Goal: Task Accomplishment & Management: Use online tool/utility

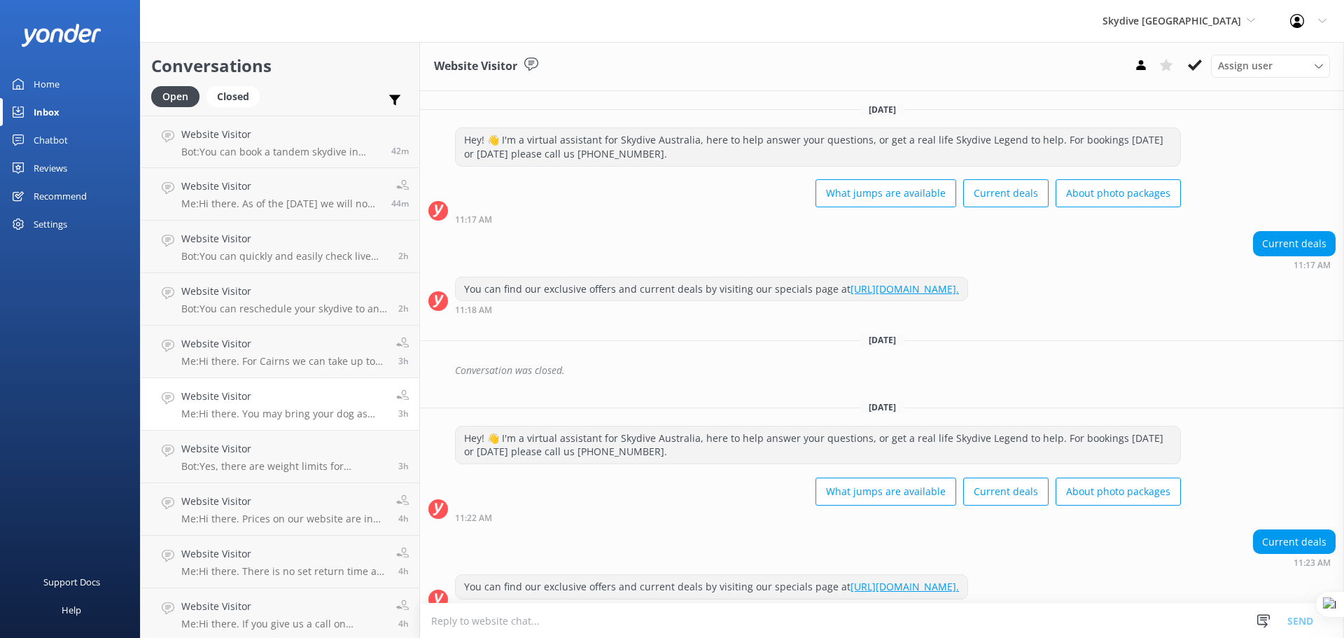
scroll to position [972, 0]
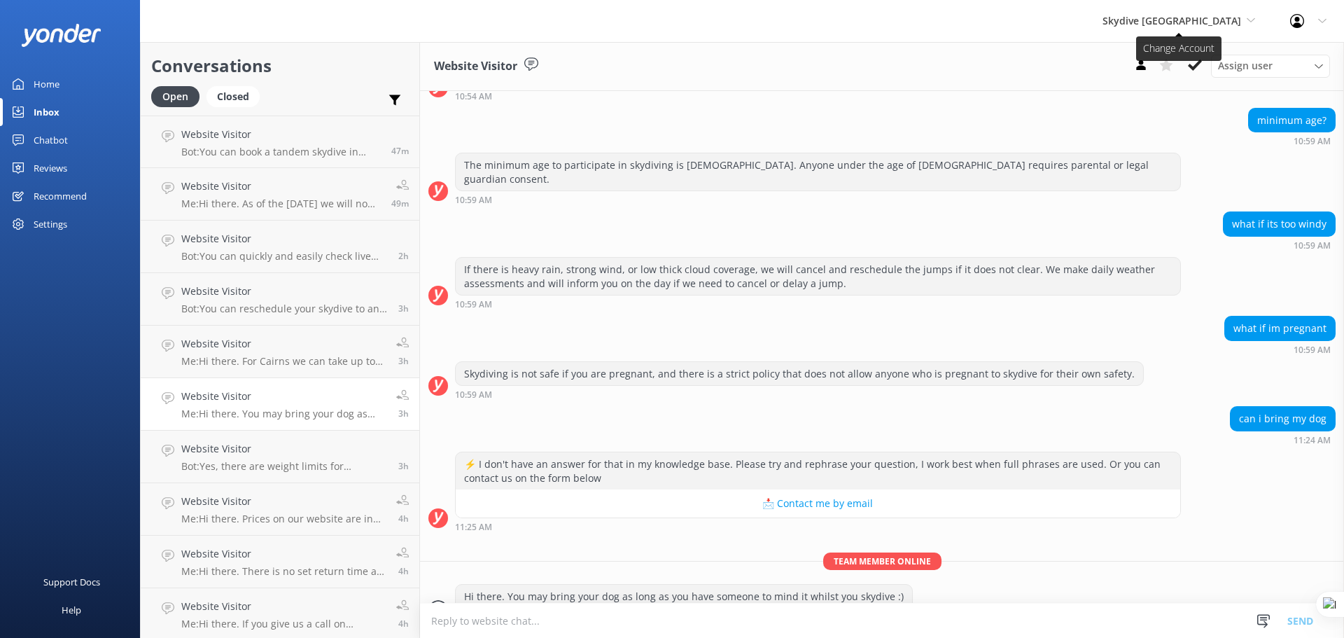
click at [1229, 21] on span "Skydive [GEOGRAPHIC_DATA]" at bounding box center [1171, 20] width 139 height 13
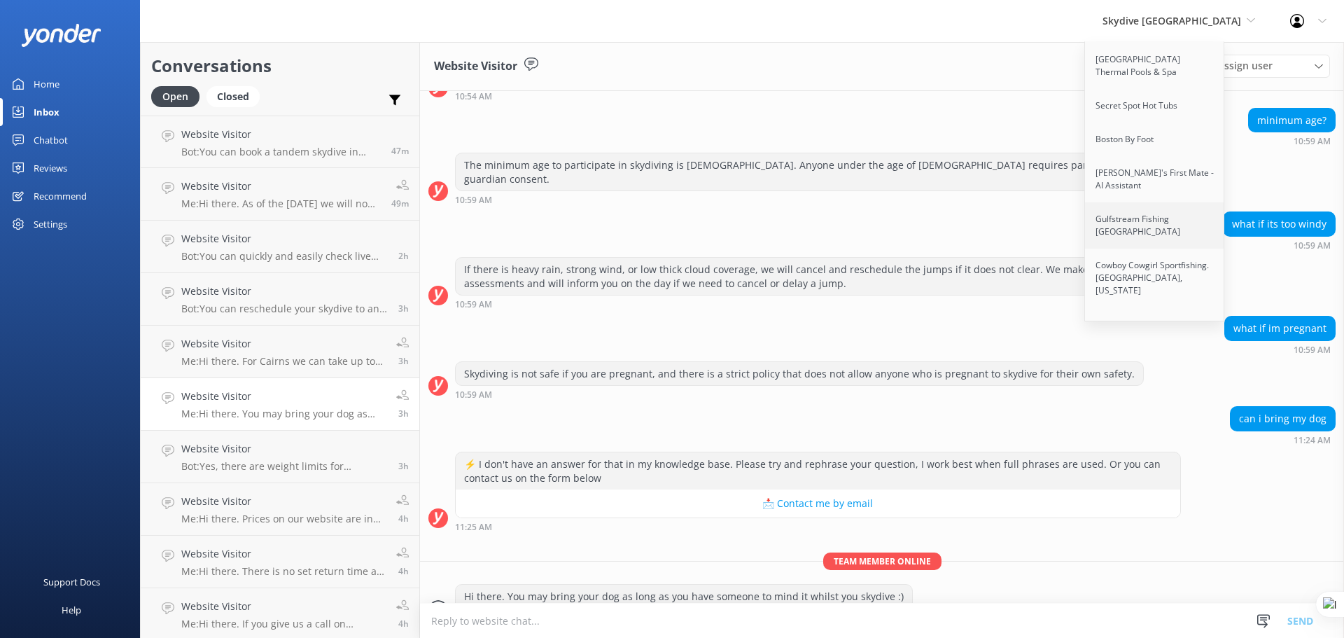
click at [1209, 202] on link "Gulfstream Fishing [GEOGRAPHIC_DATA]" at bounding box center [1155, 225] width 140 height 46
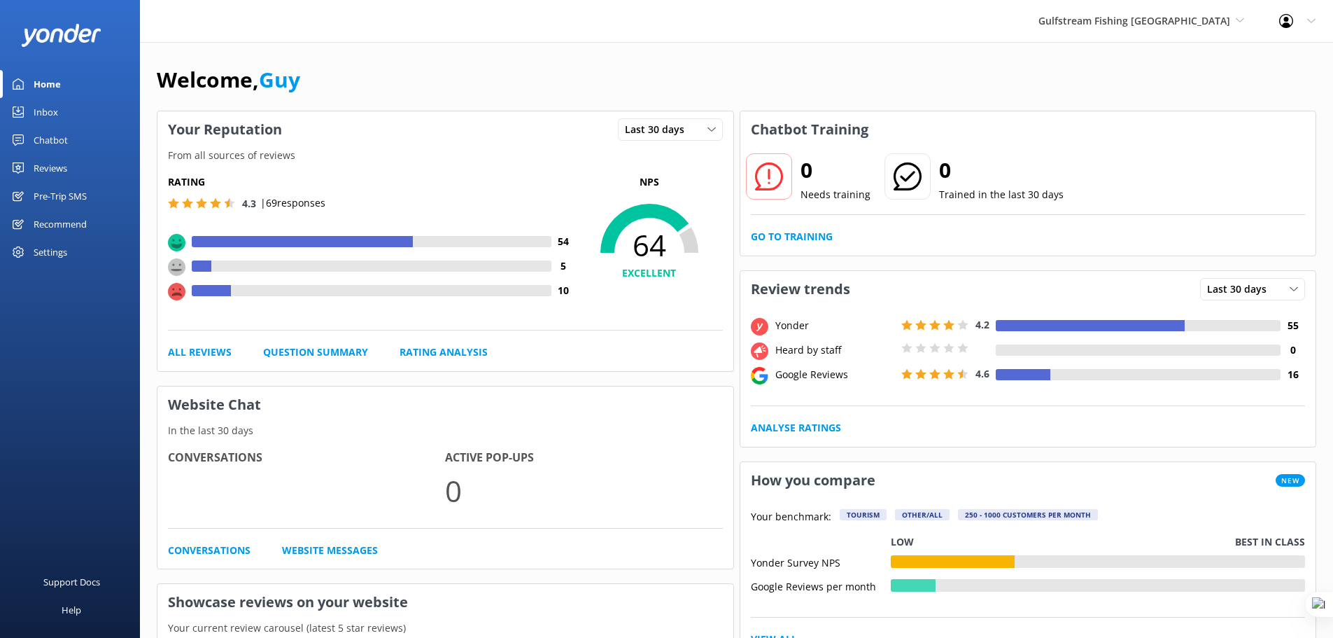
click at [49, 192] on div "Pre-Trip SMS" at bounding box center [60, 196] width 53 height 28
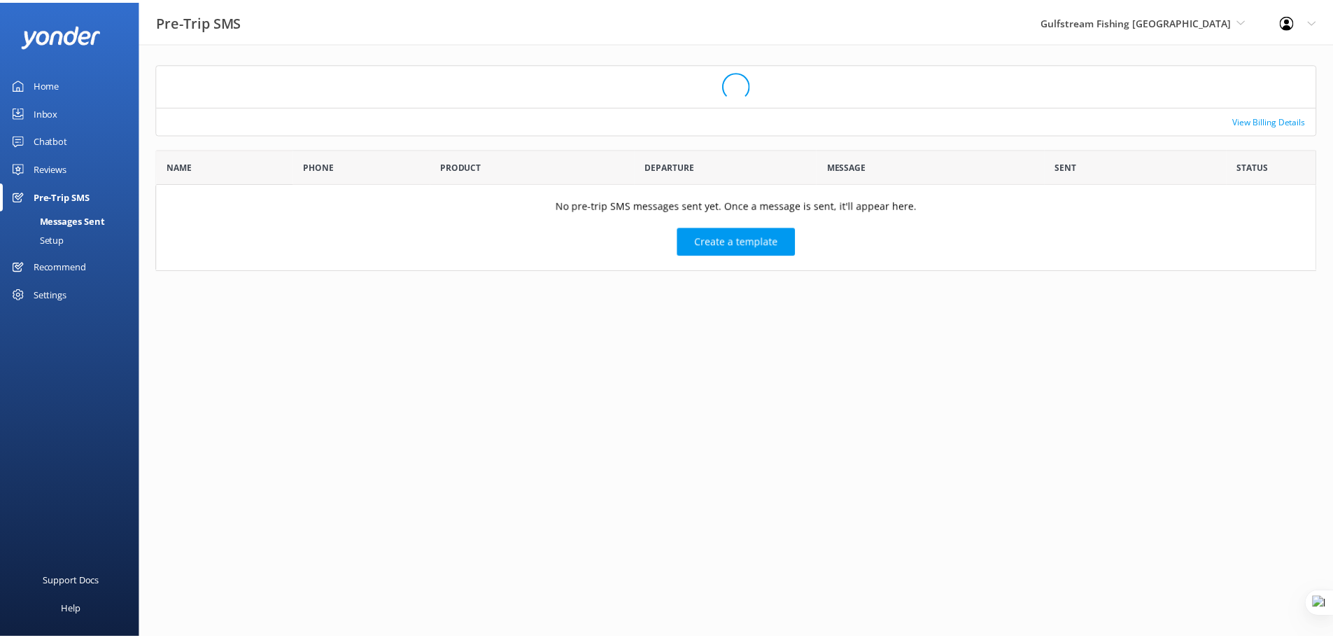
scroll to position [111, 1160]
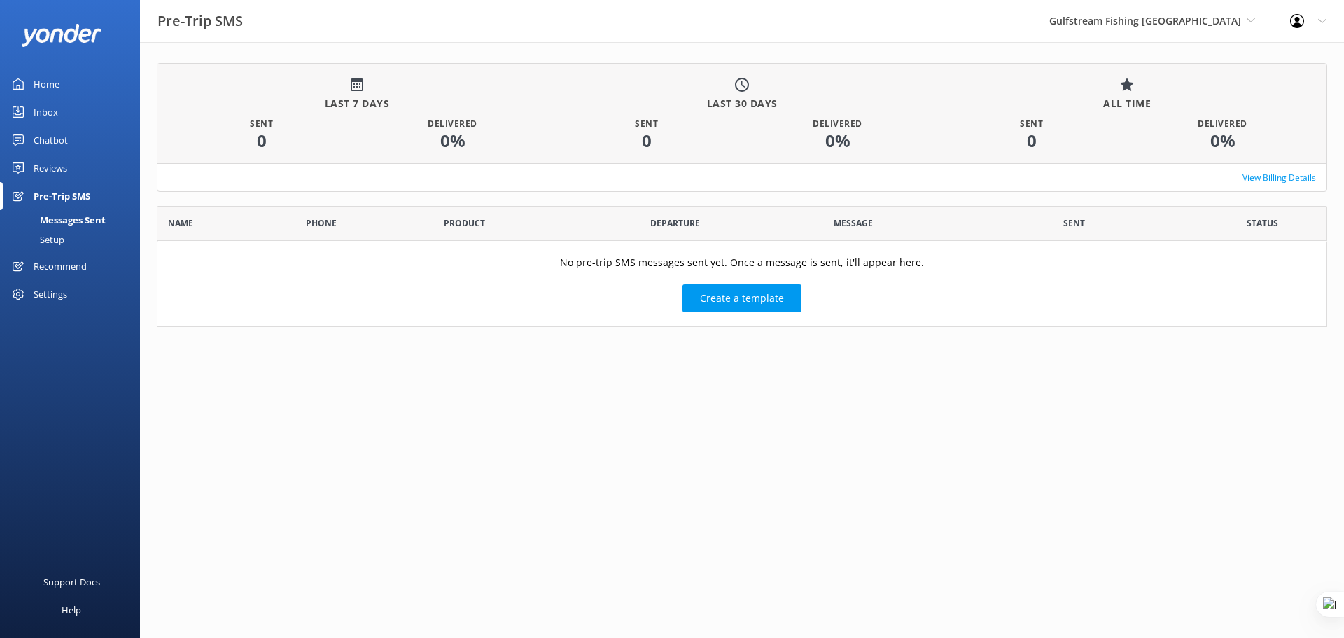
click at [76, 237] on link "Setup" at bounding box center [74, 240] width 132 height 20
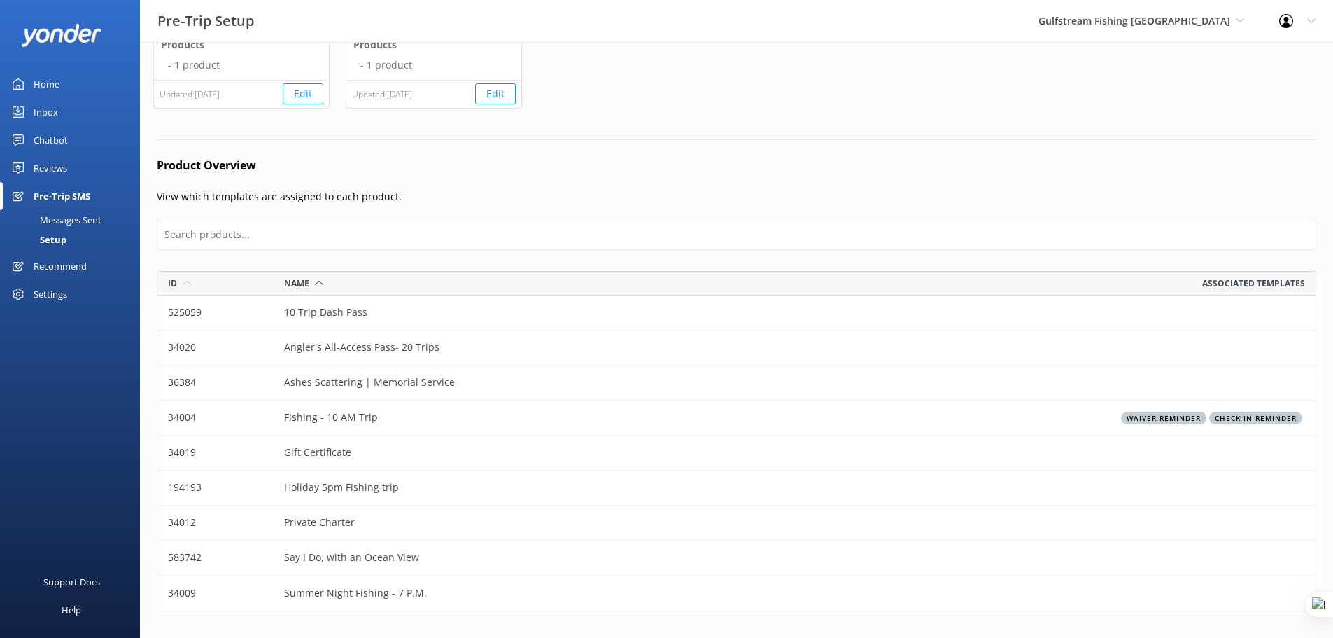
scroll to position [227, 0]
drag, startPoint x: 380, startPoint y: 410, endPoint x: 165, endPoint y: 417, distance: 215.0
click at [165, 417] on div "34004 Fishing - 10 AM Trip Waiver Reminder Check-in reminder" at bounding box center [737, 416] width 1160 height 35
click at [437, 155] on h4 "Product Overview" at bounding box center [737, 164] width 1160 height 18
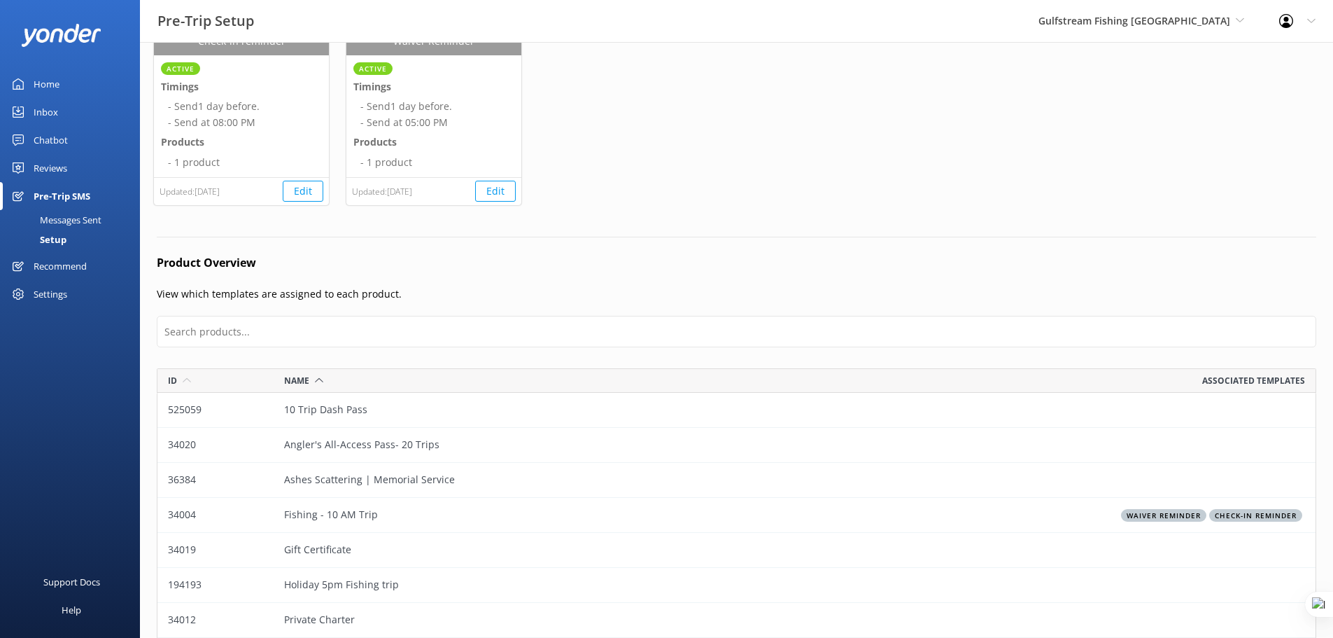
scroll to position [157, 0]
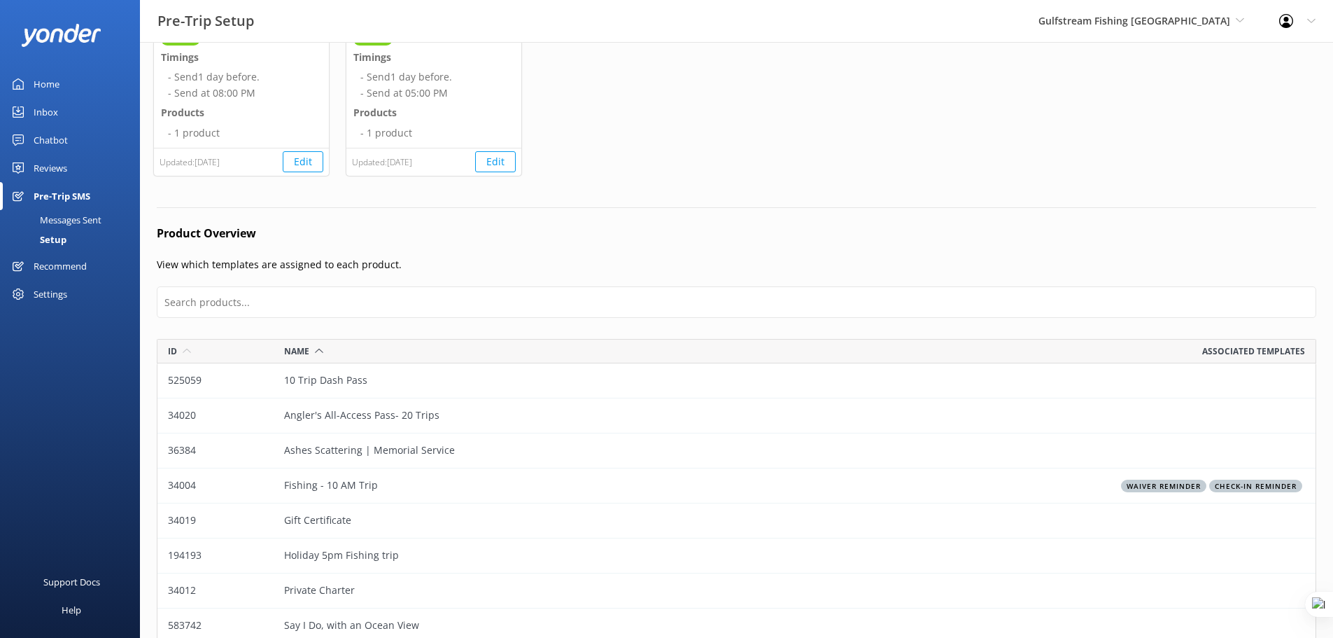
click at [62, 220] on div "Messages Sent" at bounding box center [54, 220] width 93 height 20
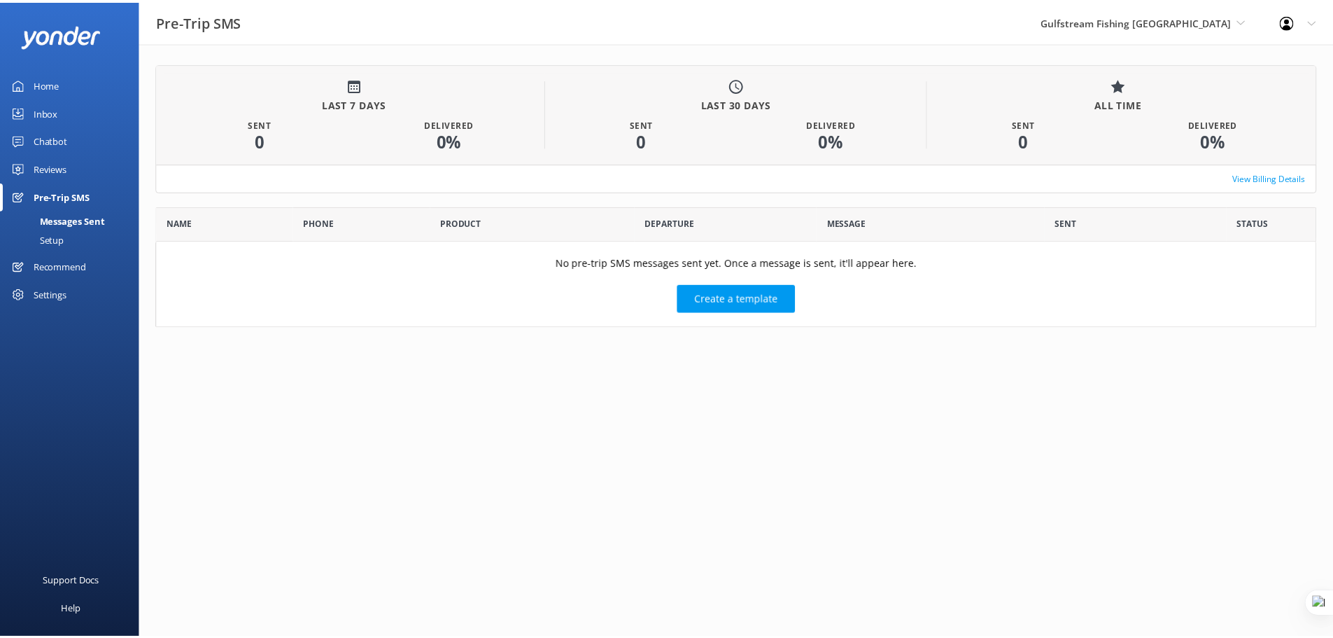
scroll to position [111, 1160]
click at [58, 239] on div "Setup" at bounding box center [36, 240] width 56 height 20
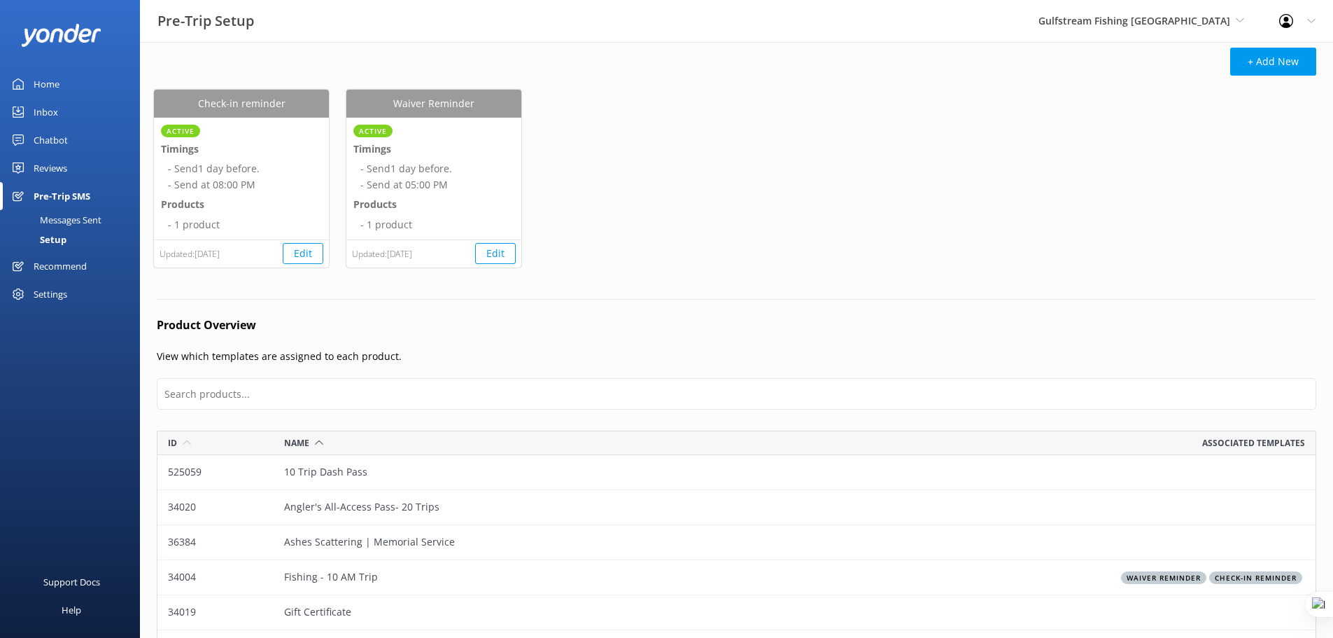
scroll to position [105, 0]
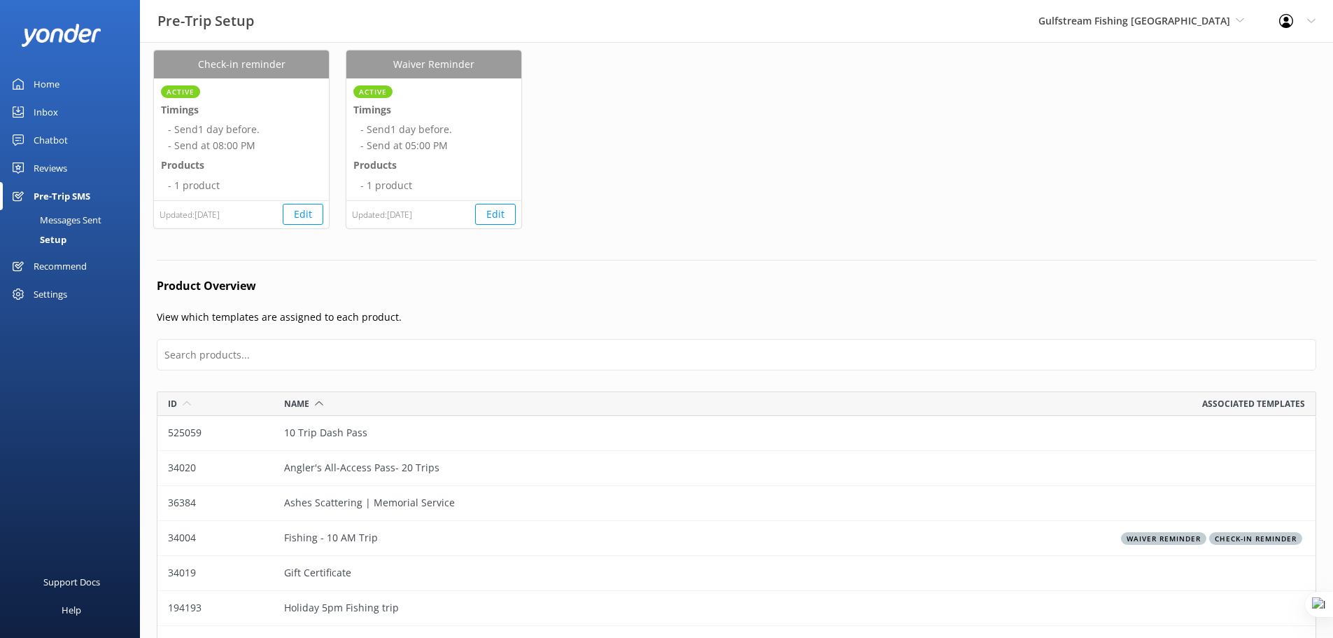
click at [55, 168] on div "Reviews" at bounding box center [51, 168] width 34 height 28
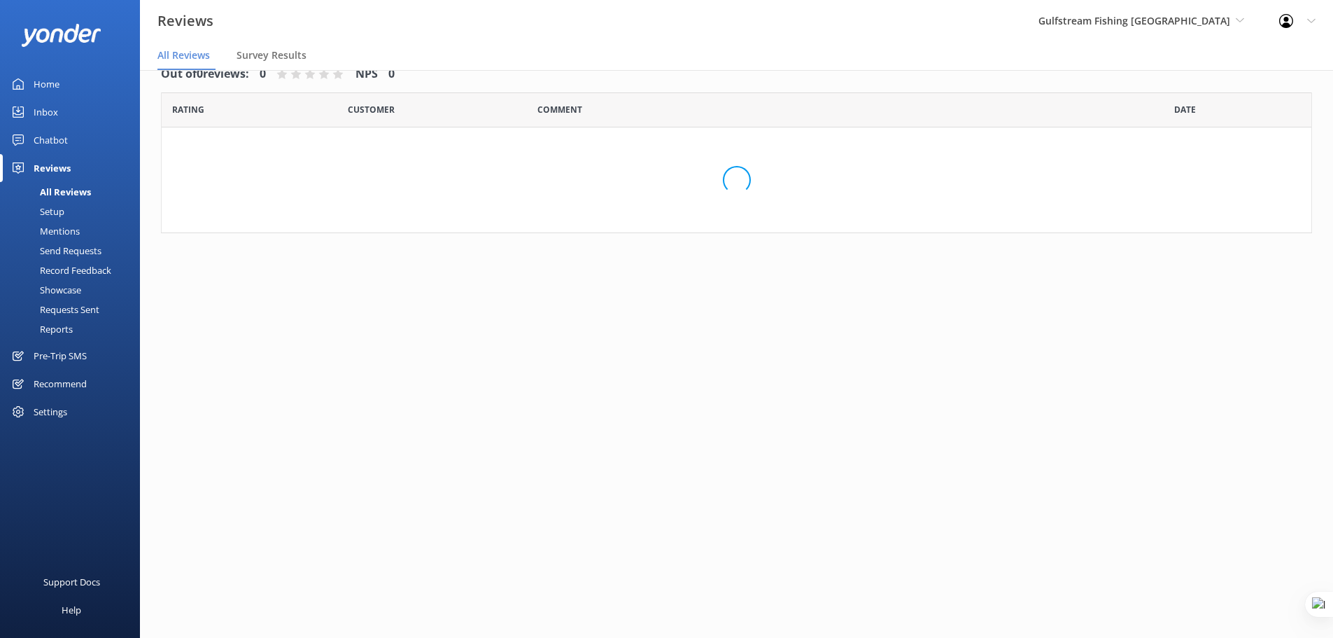
scroll to position [28, 0]
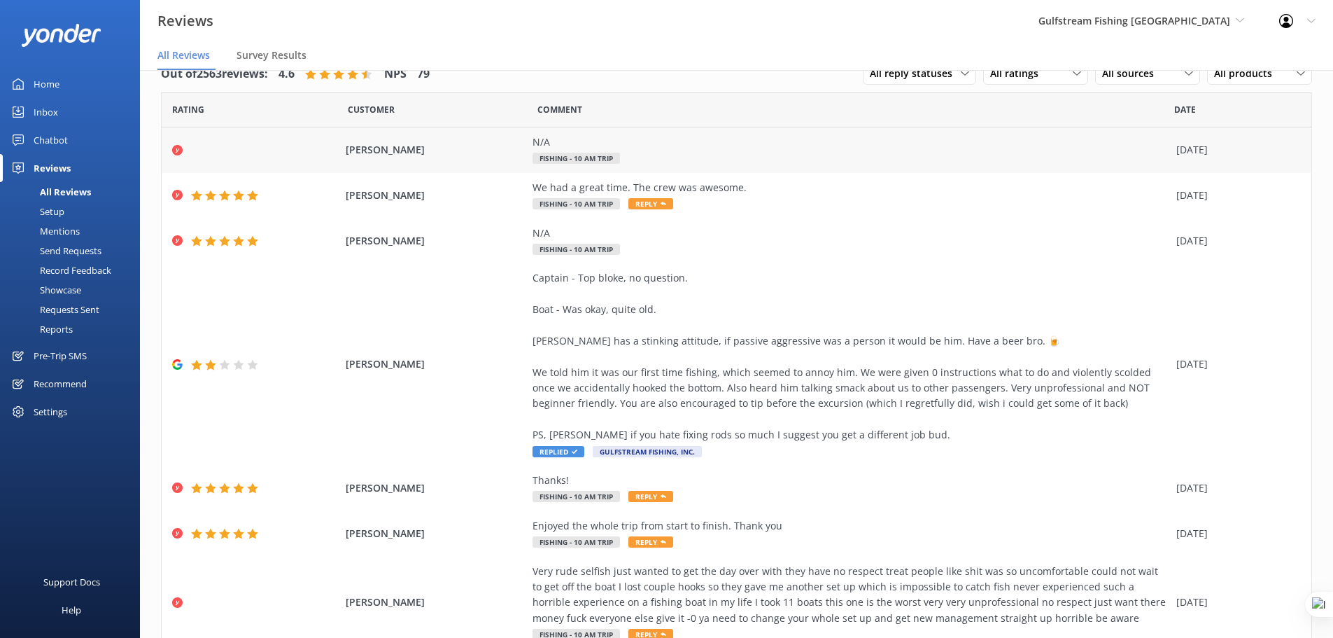
click at [719, 134] on div "N/A" at bounding box center [851, 141] width 637 height 15
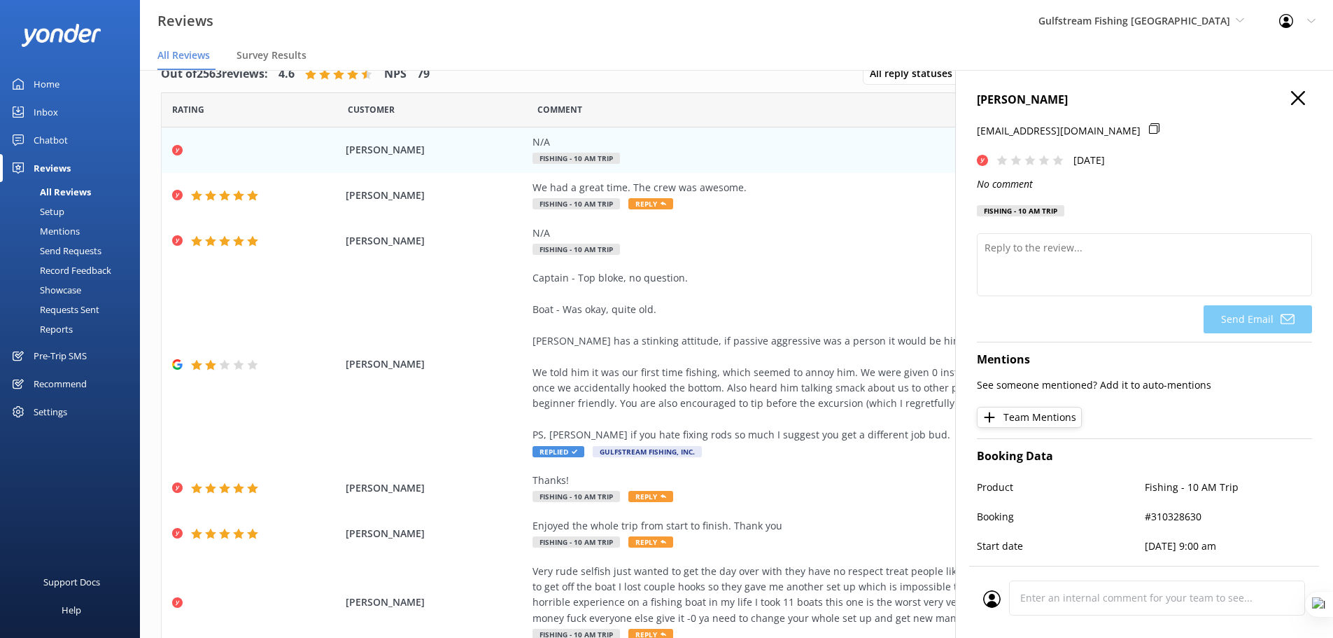
click at [1280, 100] on h4 "Ashley Tootle" at bounding box center [1144, 100] width 335 height 18
click at [1291, 101] on icon "button" at bounding box center [1298, 98] width 14 height 14
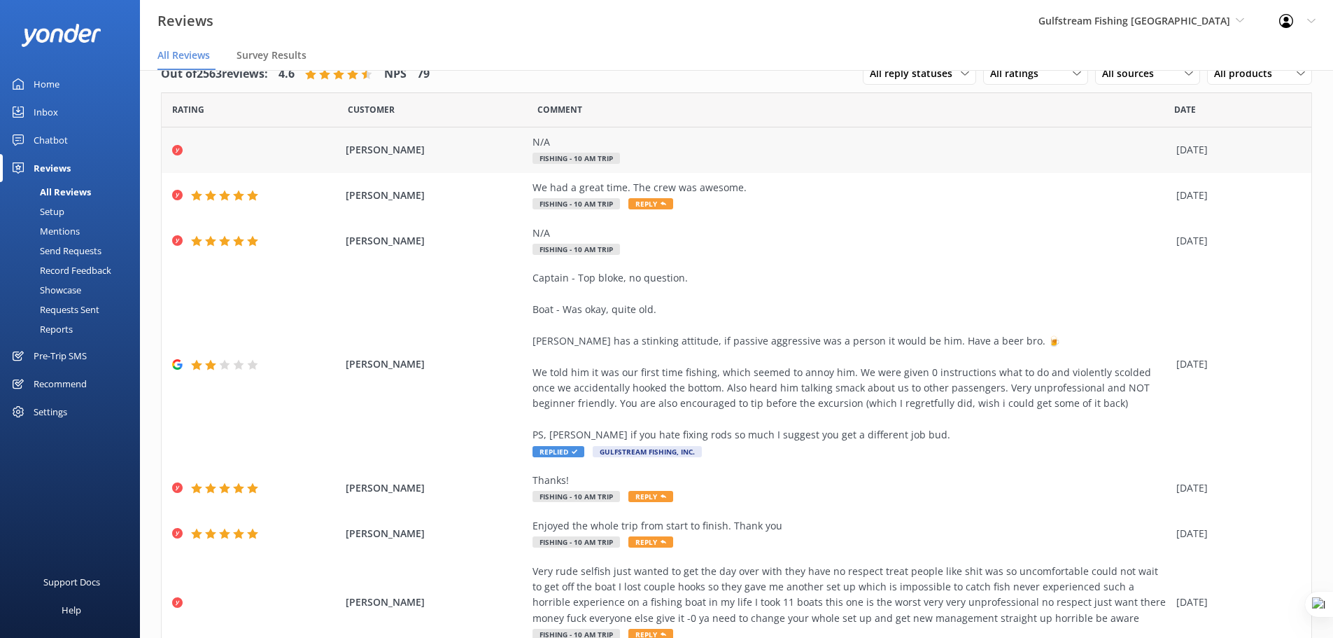
scroll to position [10, 0]
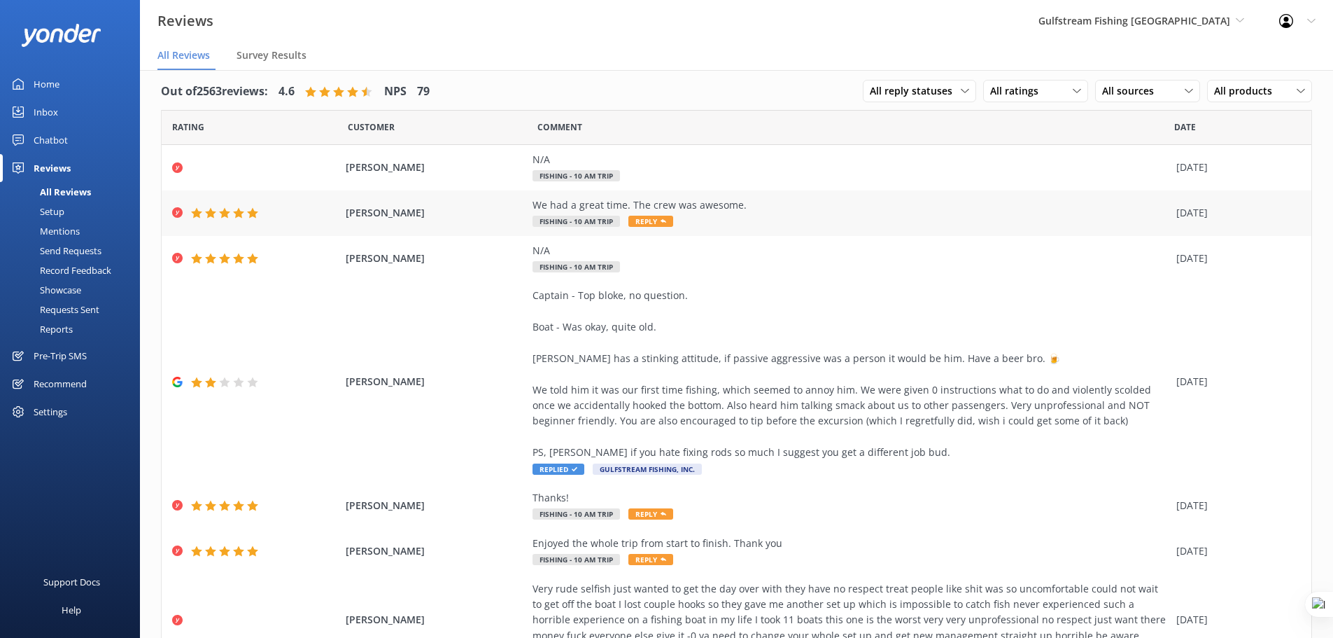
click at [433, 211] on span "Lissette Colón" at bounding box center [436, 212] width 181 height 15
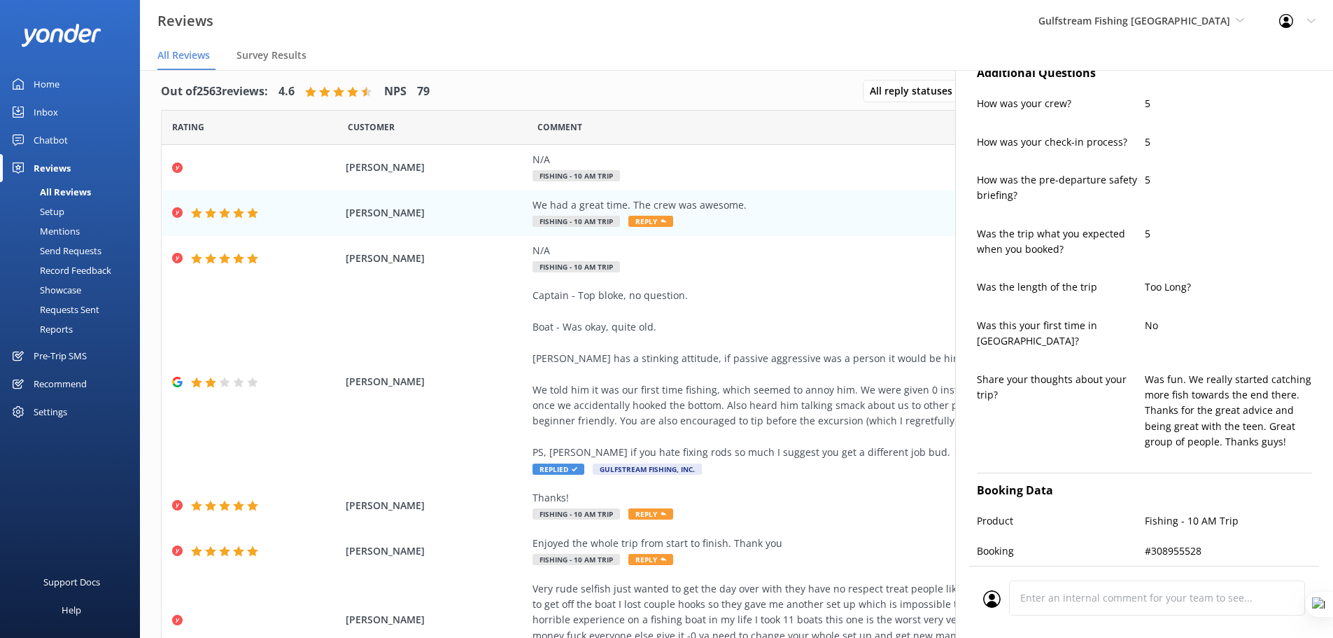
type textarea "Thank you so much, Lissette! We're thrilled to hear you had a great time and th…"
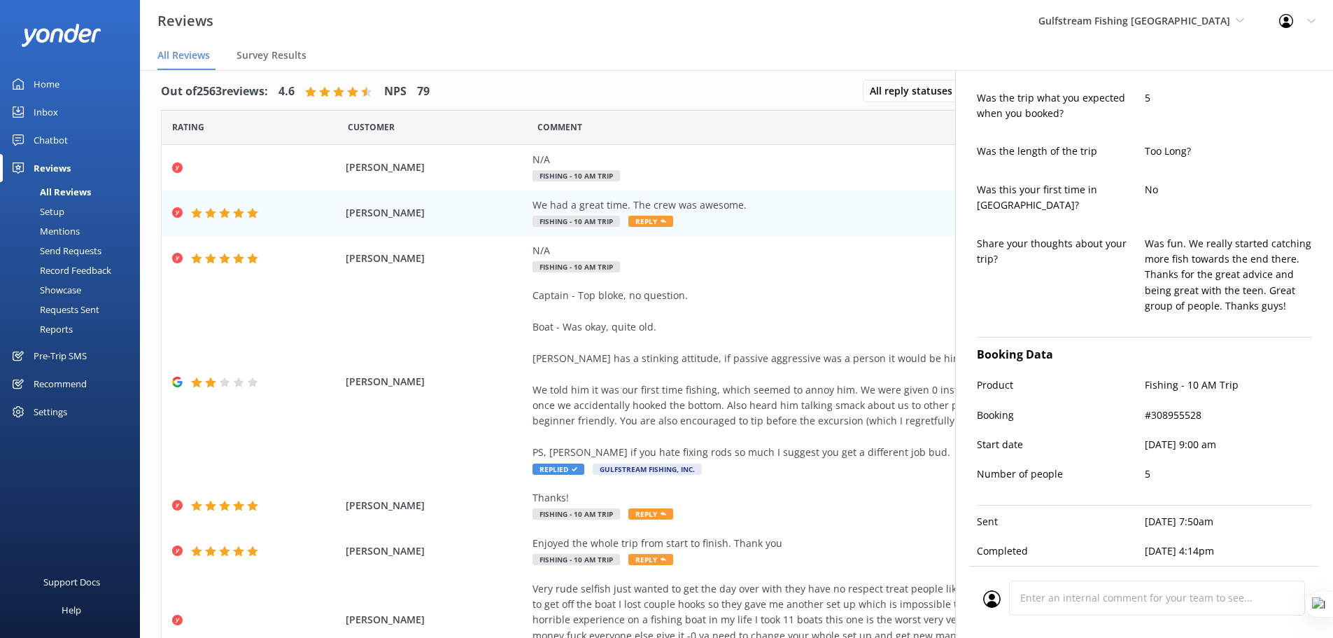
scroll to position [531, 0]
click at [457, 185] on div "Ashley Tootle N/A Fishing - 10 AM Trip 08 Sep 2025" at bounding box center [737, 167] width 1150 height 45
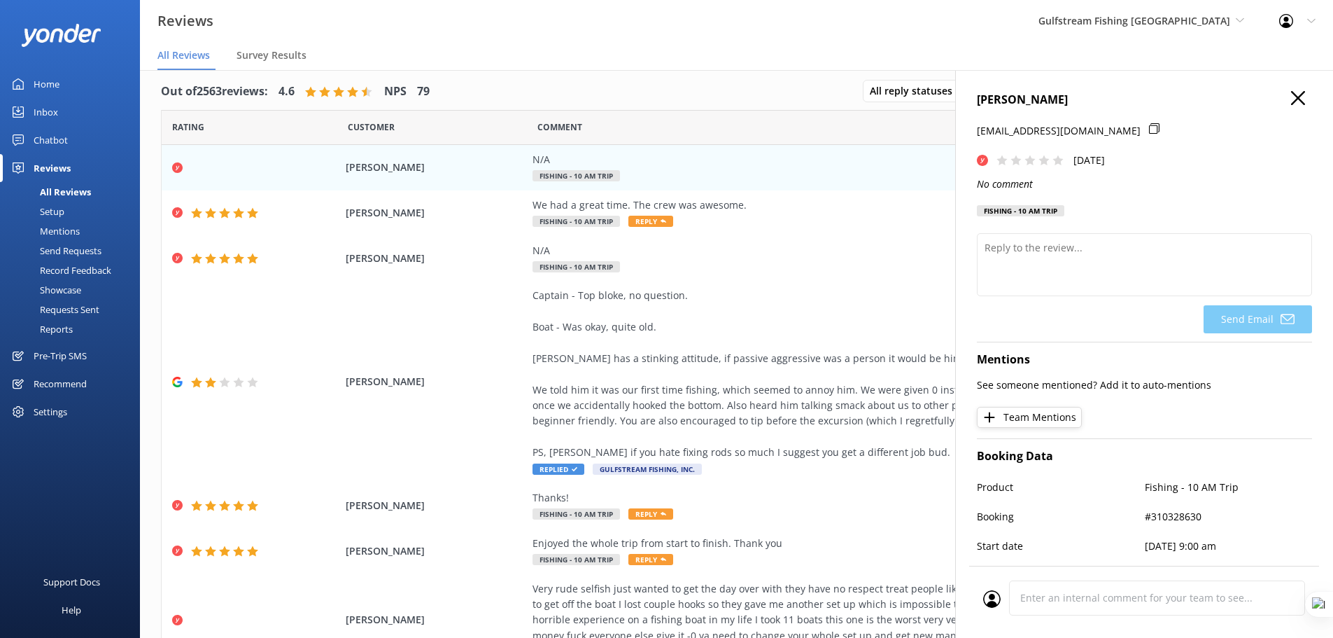
scroll to position [112, 0]
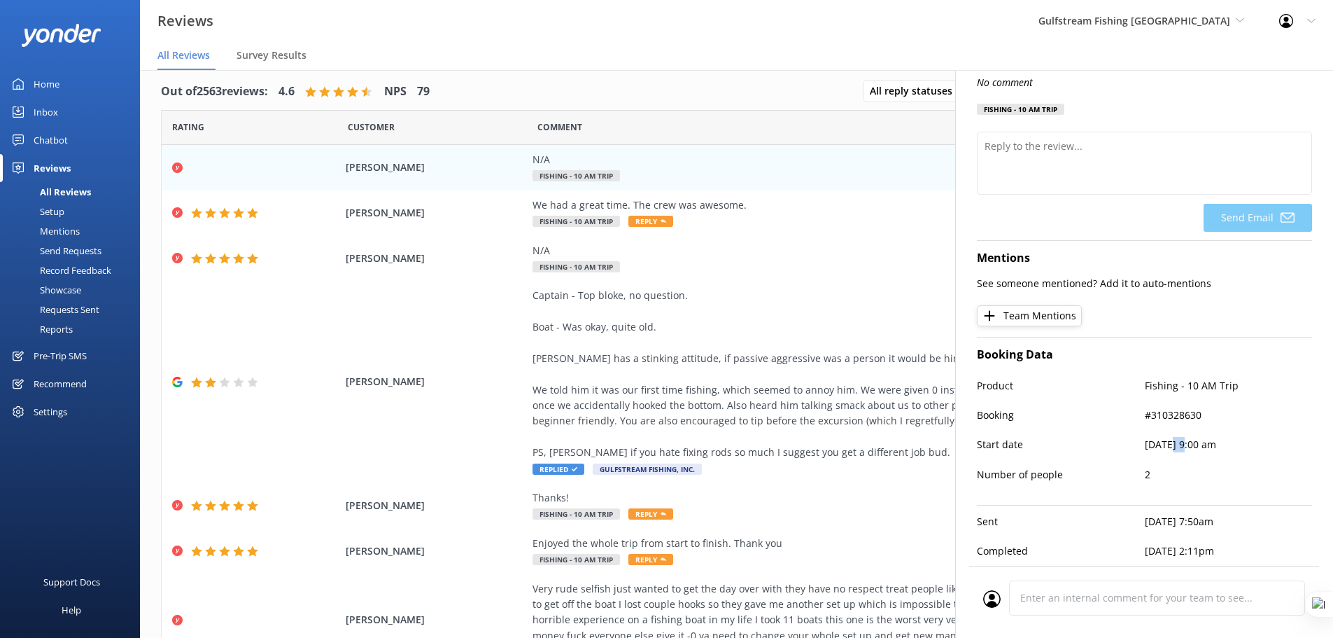
click at [1175, 437] on p "Sun, 7th Sep 2025, 9:00 am" at bounding box center [1229, 444] width 168 height 15
click at [1255, 437] on p "Sun, 7th Sep 2025, 9:00 am" at bounding box center [1229, 444] width 168 height 15
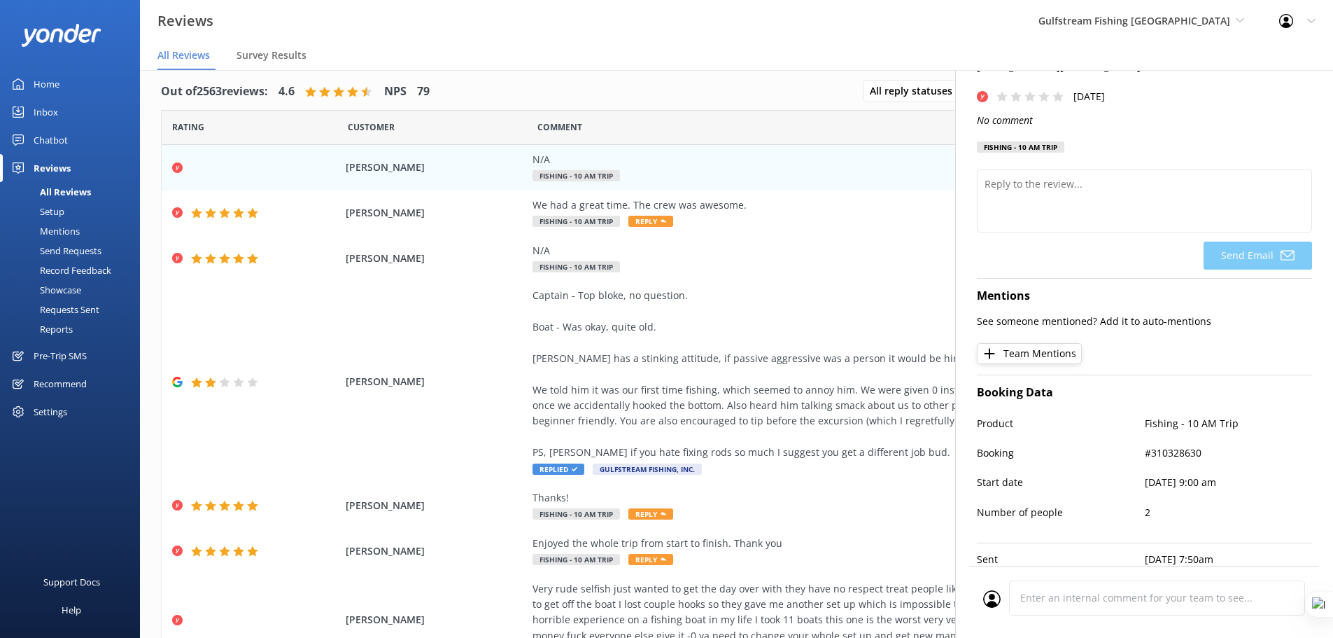
scroll to position [0, 0]
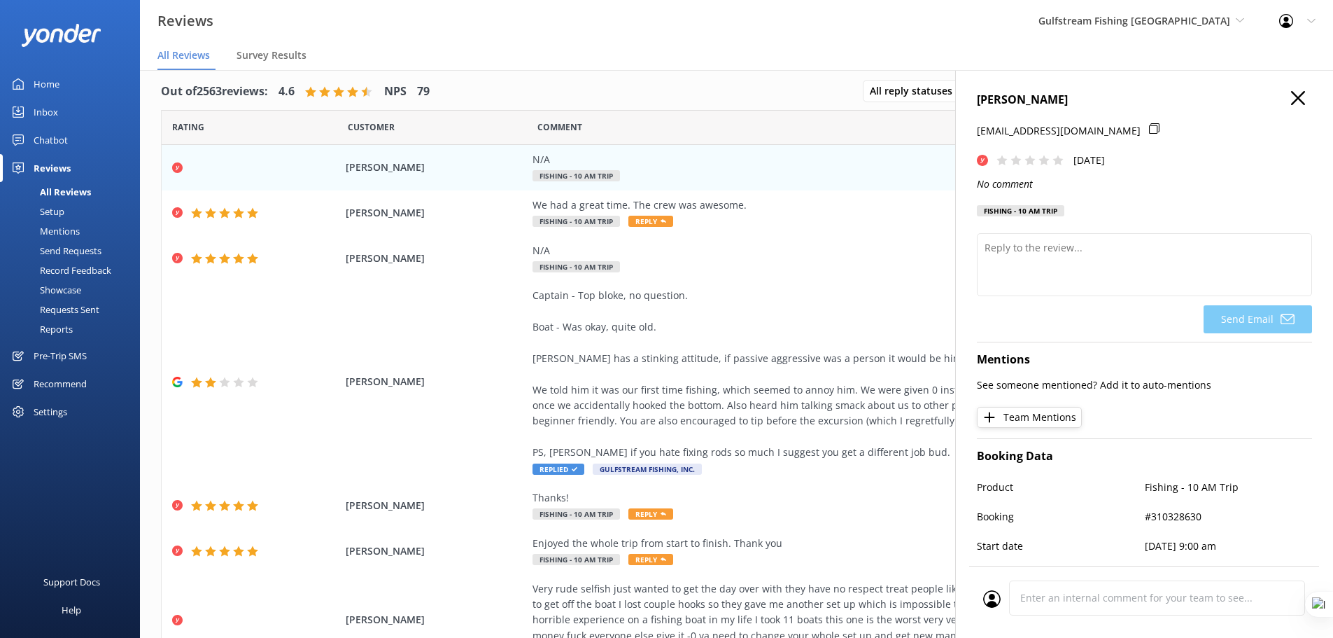
click at [1291, 97] on icon "button" at bounding box center [1298, 98] width 14 height 14
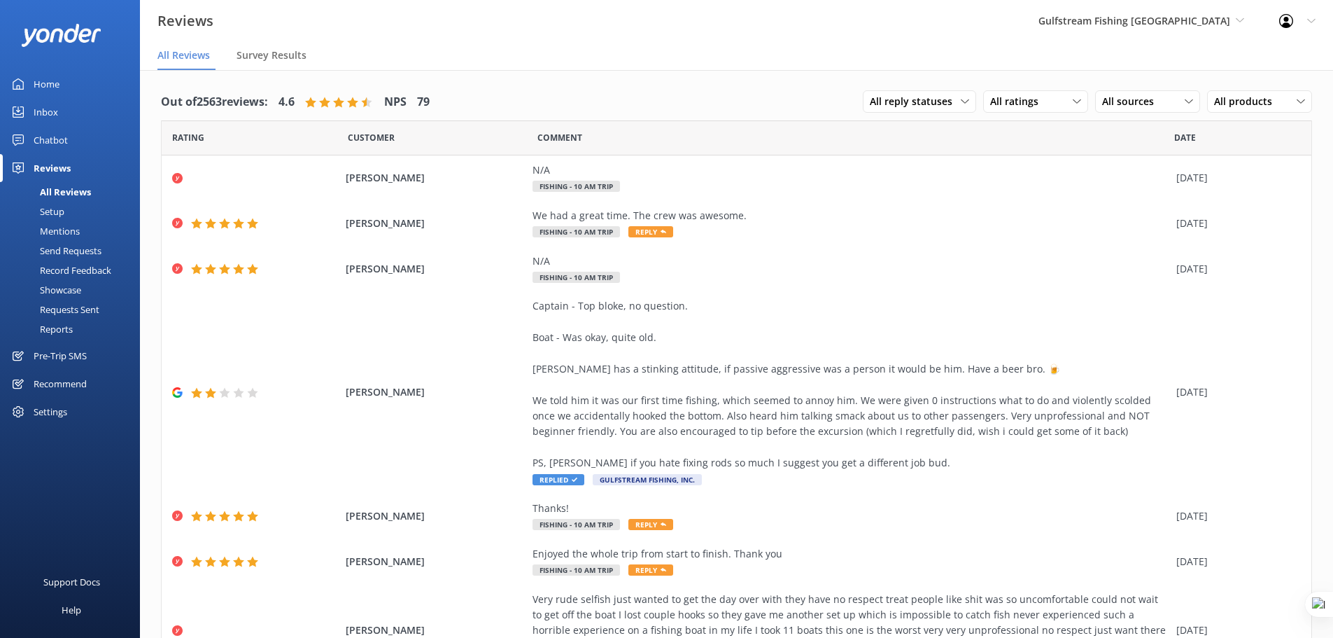
click at [87, 305] on div "Requests Sent" at bounding box center [53, 310] width 91 height 20
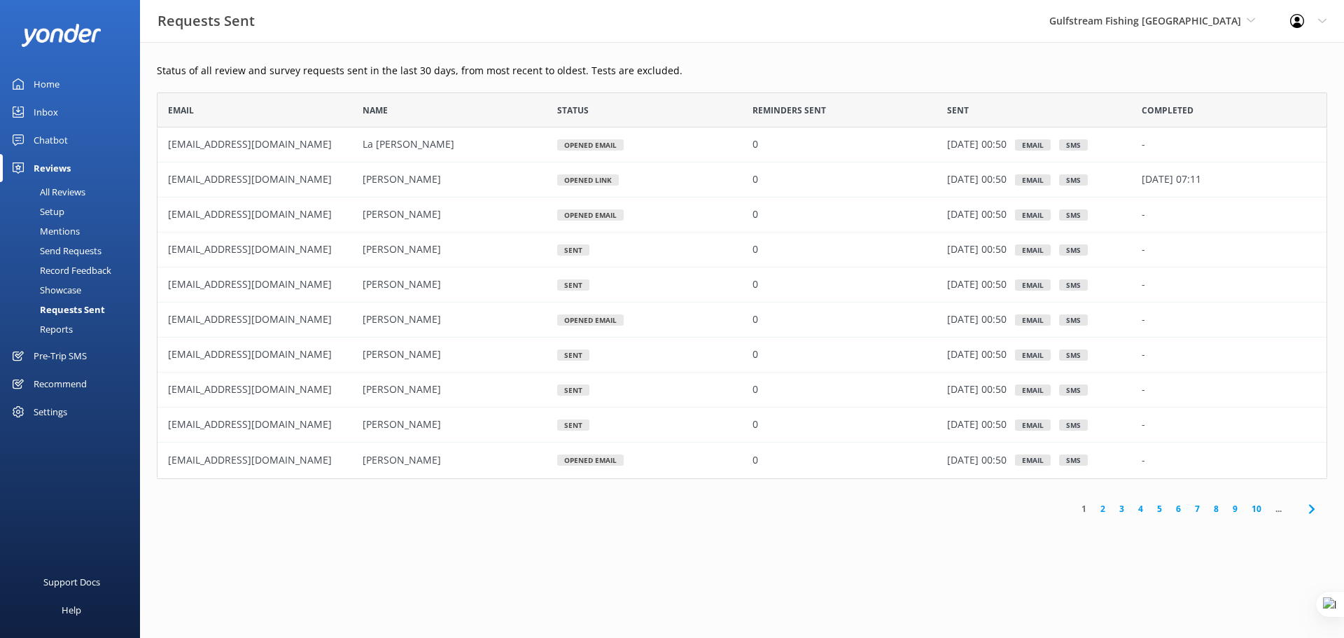
scroll to position [376, 1160]
click at [1105, 510] on link "2" at bounding box center [1102, 508] width 19 height 13
click at [1083, 511] on link "1" at bounding box center [1083, 508] width 19 height 13
click at [1101, 511] on link "2" at bounding box center [1102, 508] width 19 height 13
click at [1121, 512] on link "3" at bounding box center [1121, 508] width 19 height 13
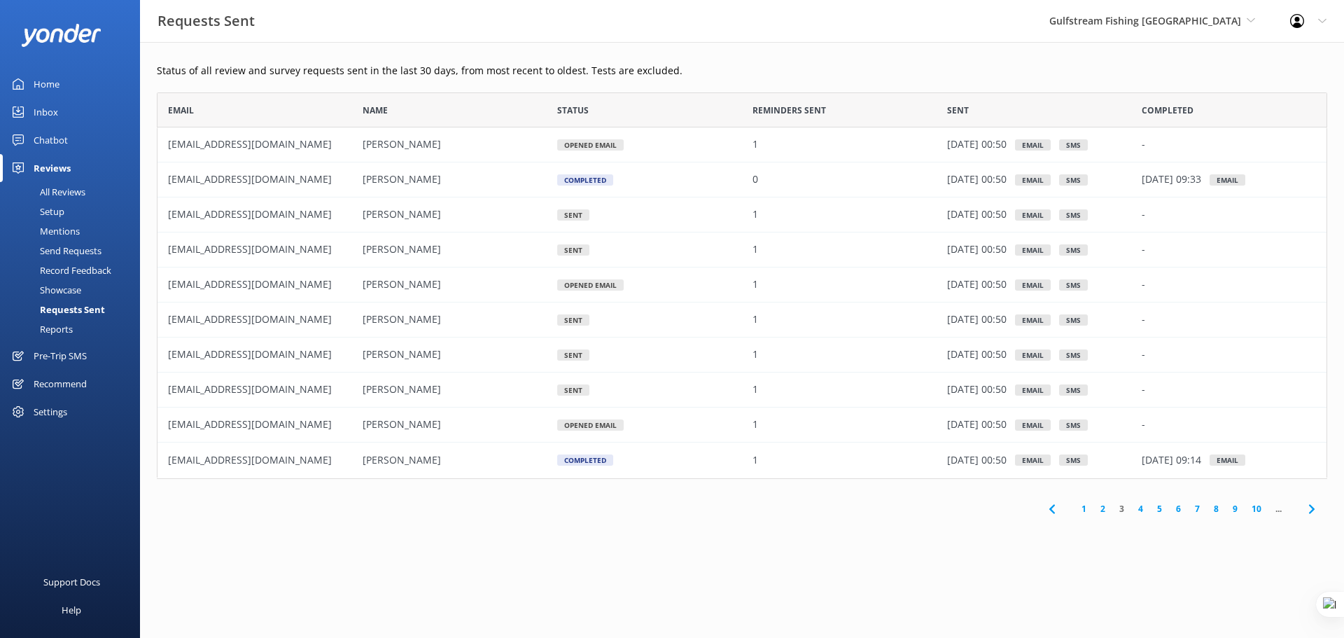
click at [1104, 510] on link "2" at bounding box center [1102, 508] width 19 height 13
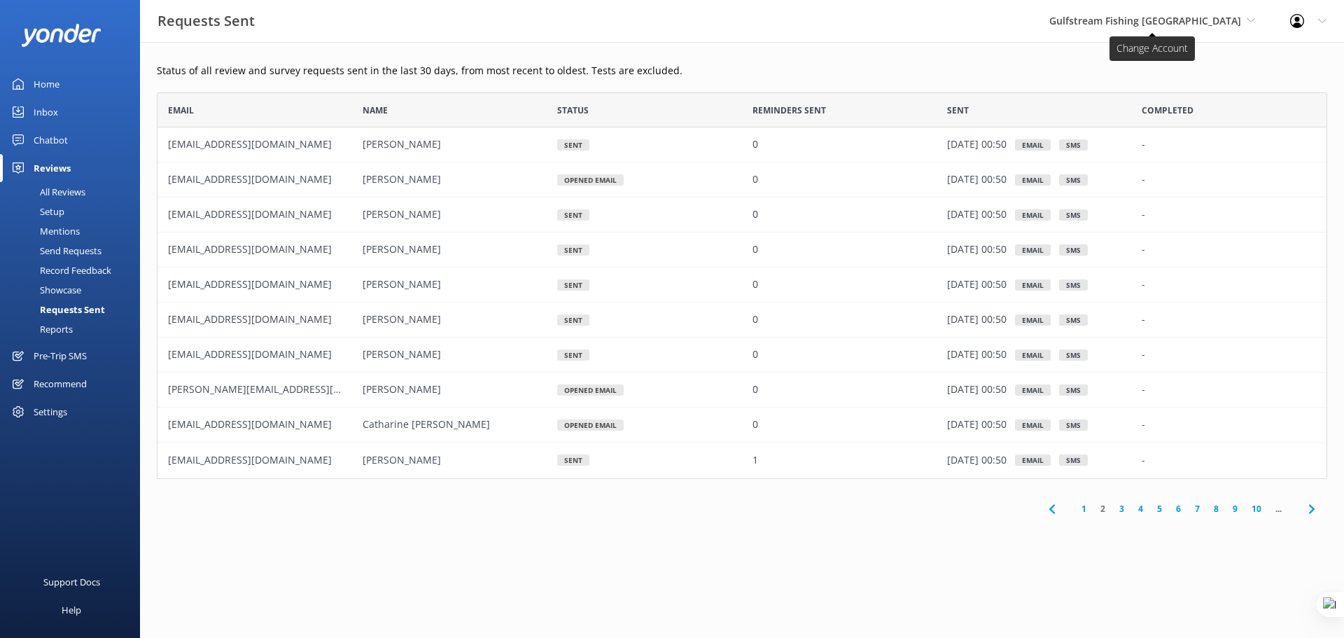
click at [1214, 19] on span "Gulfstream Fishing [GEOGRAPHIC_DATA]" at bounding box center [1145, 20] width 192 height 13
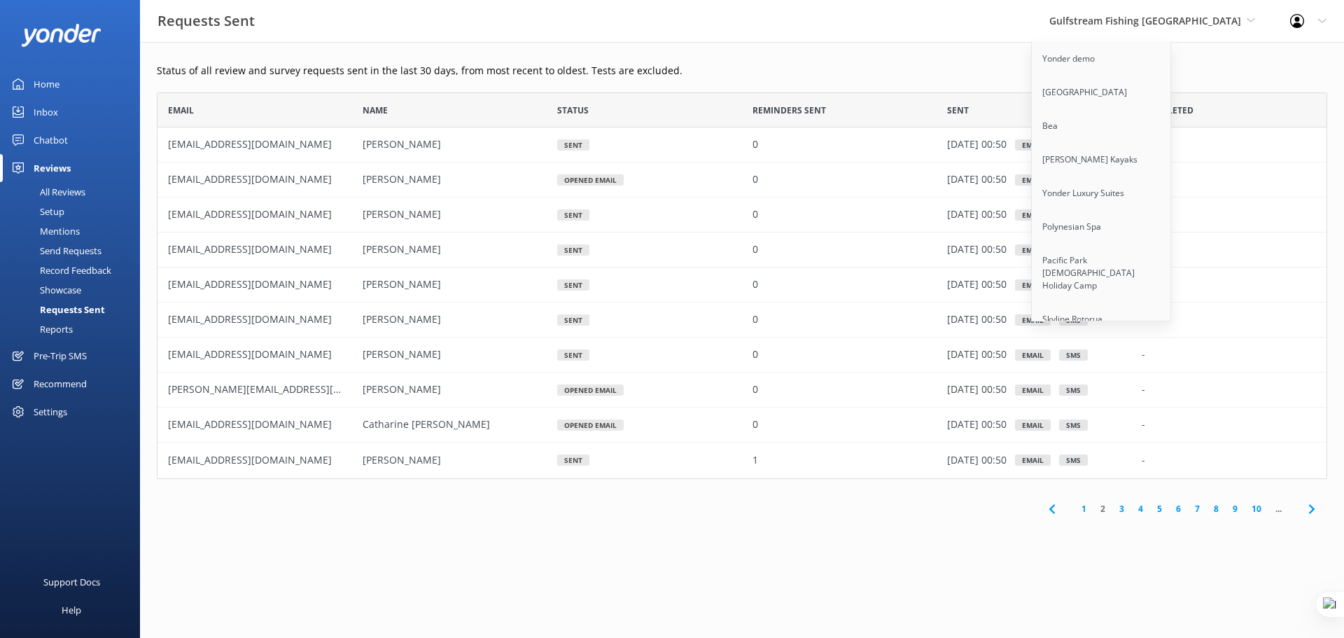
scroll to position [6042, 0]
click at [1125, 366] on link "Quarry Park Adventures" at bounding box center [1102, 383] width 140 height 34
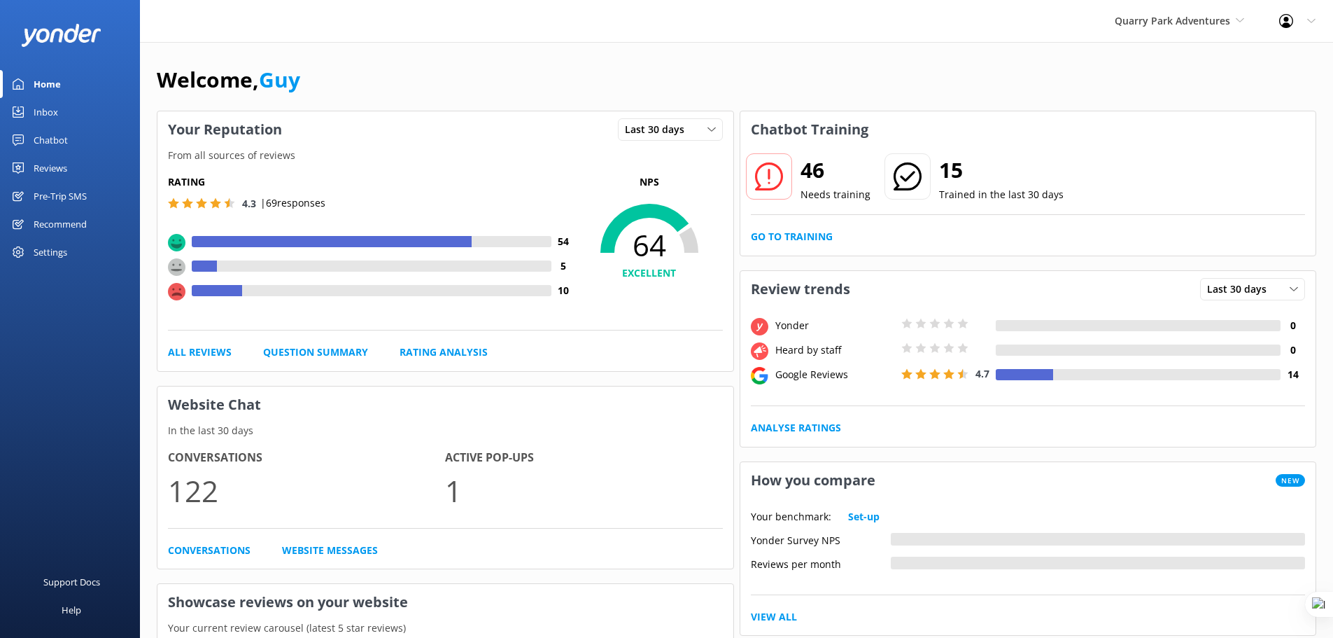
click at [69, 191] on div "Pre-Trip SMS" at bounding box center [60, 196] width 53 height 28
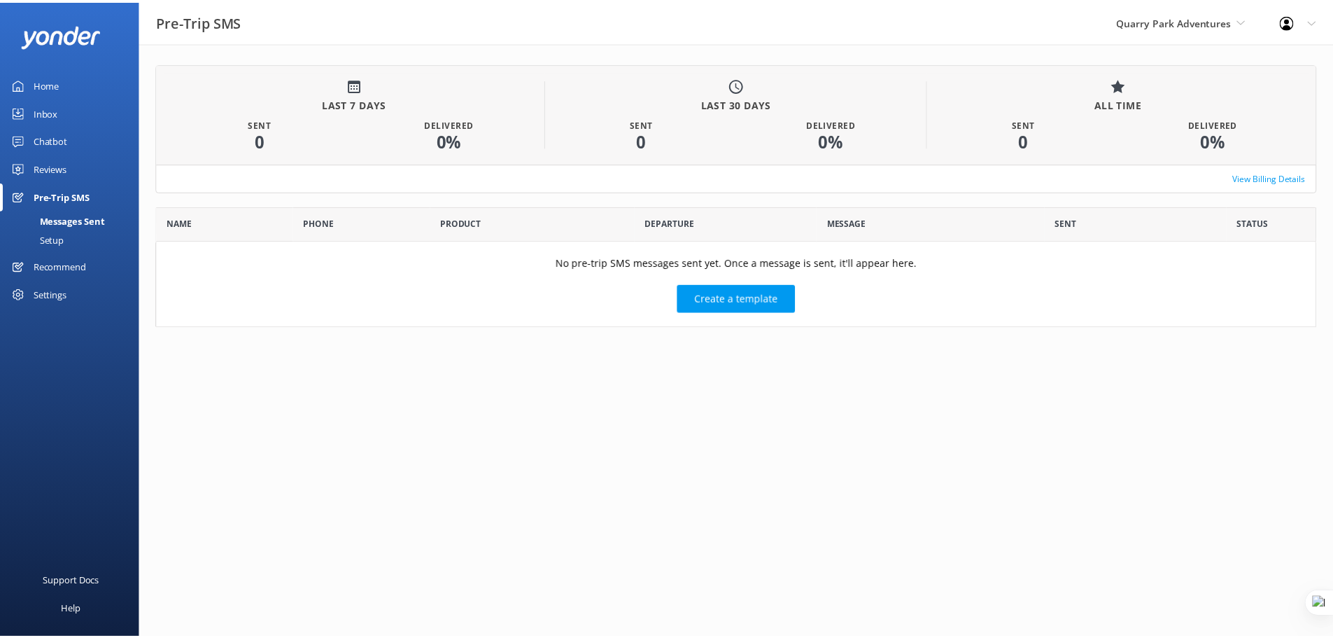
scroll to position [111, 1160]
click at [47, 241] on div "Setup" at bounding box center [36, 240] width 56 height 20
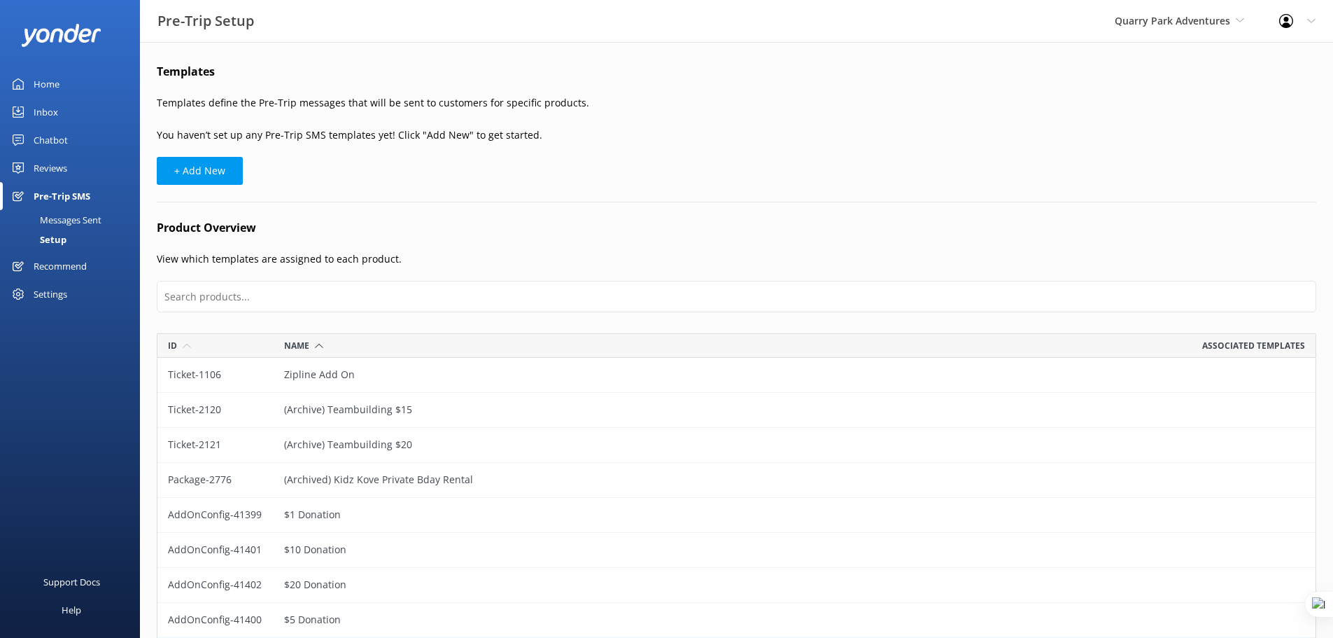
scroll to position [2254, 1149]
click at [1200, 20] on span "Quarry Park Adventures" at bounding box center [1172, 20] width 115 height 13
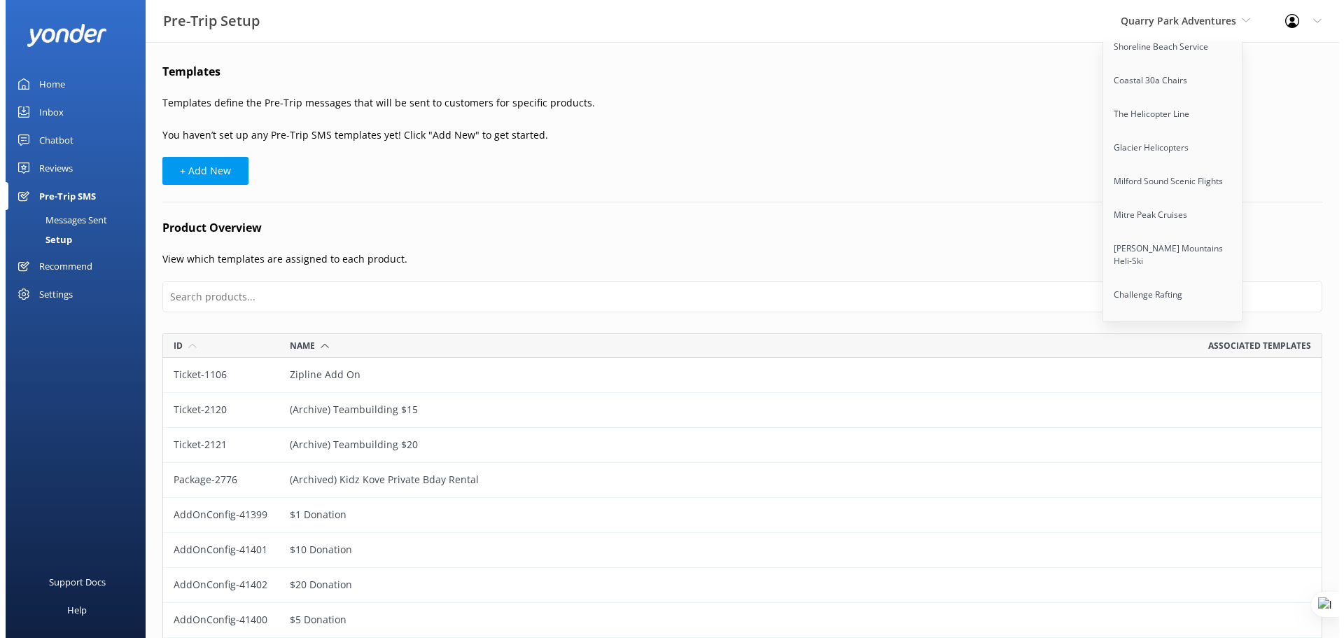
scroll to position [10783, 0]
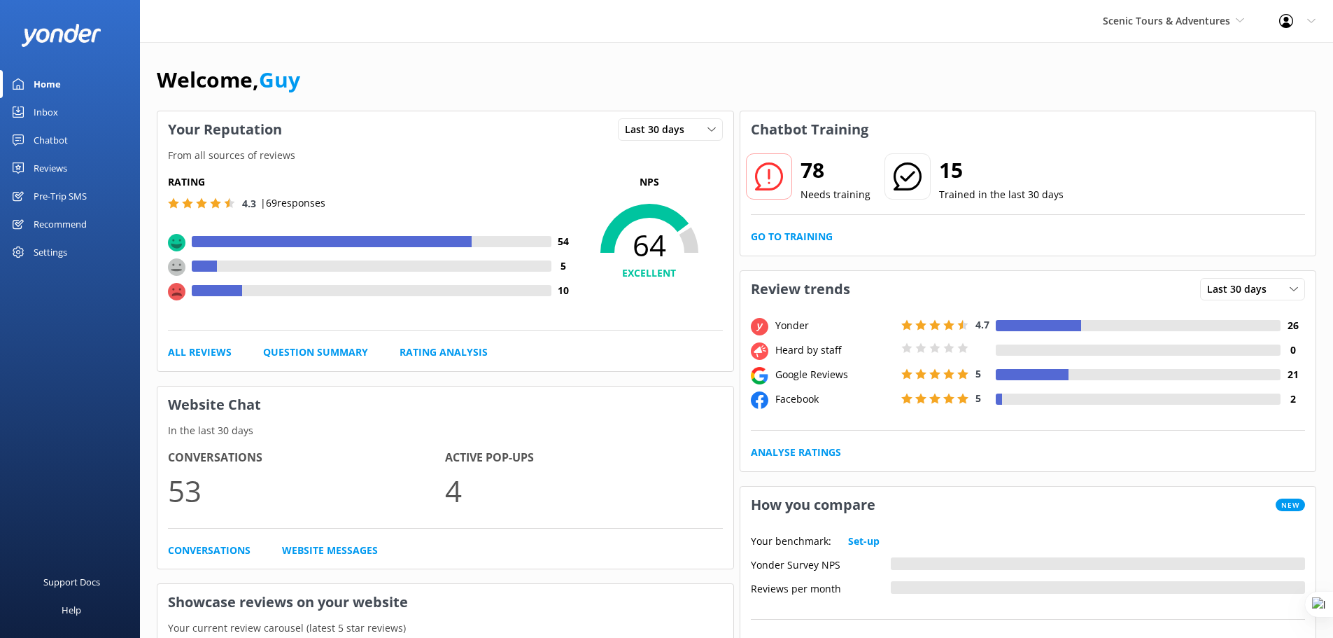
click at [40, 189] on div "Pre-Trip SMS" at bounding box center [60, 196] width 53 height 28
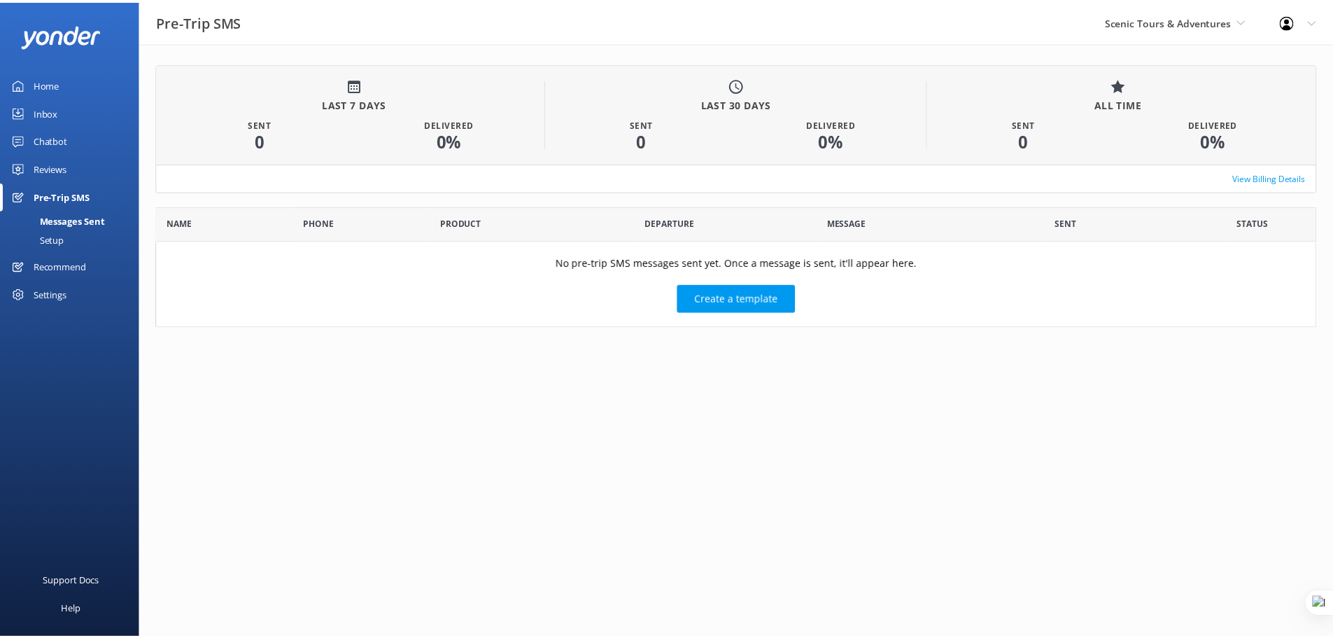
scroll to position [111, 1160]
click at [58, 236] on div "Setup" at bounding box center [36, 240] width 56 height 20
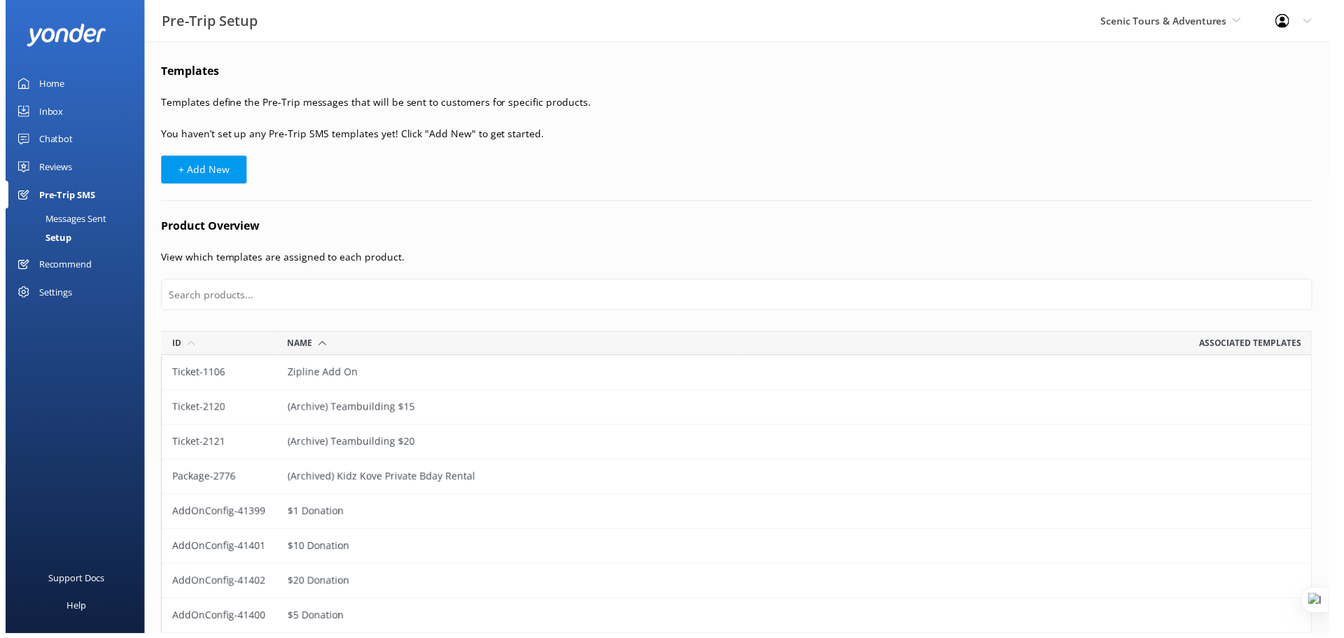
scroll to position [225, 1160]
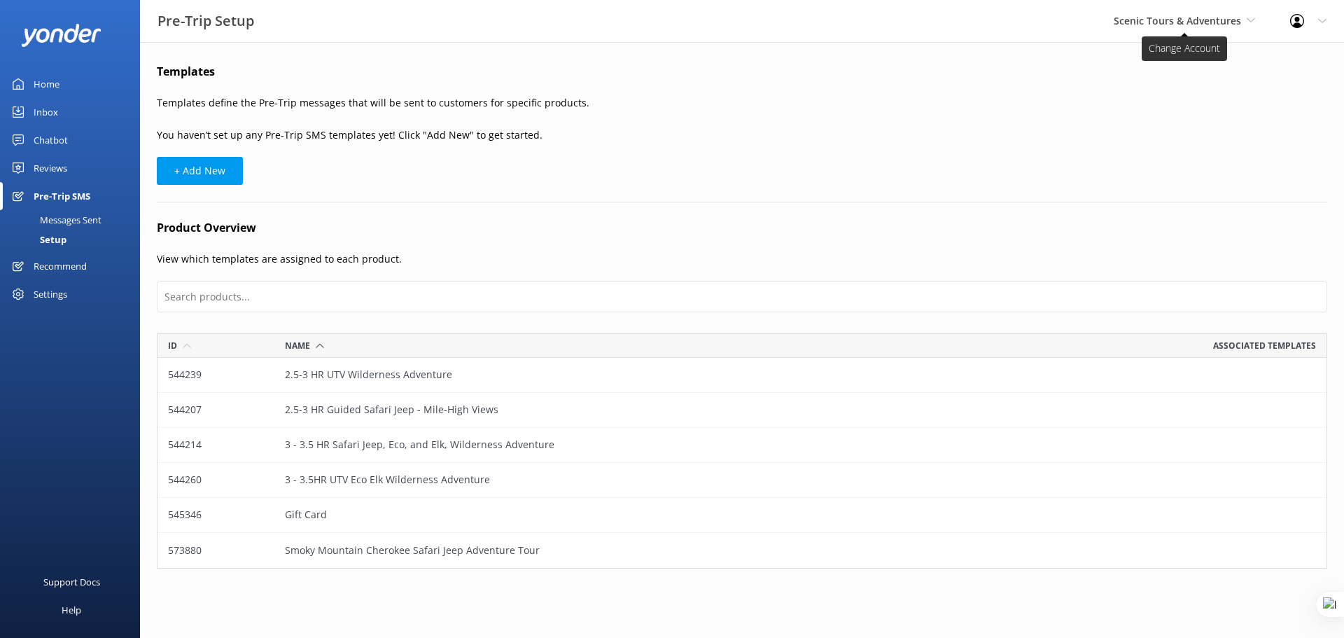
click at [1235, 19] on span "Scenic Tours & Adventures" at bounding box center [1177, 20] width 127 height 13
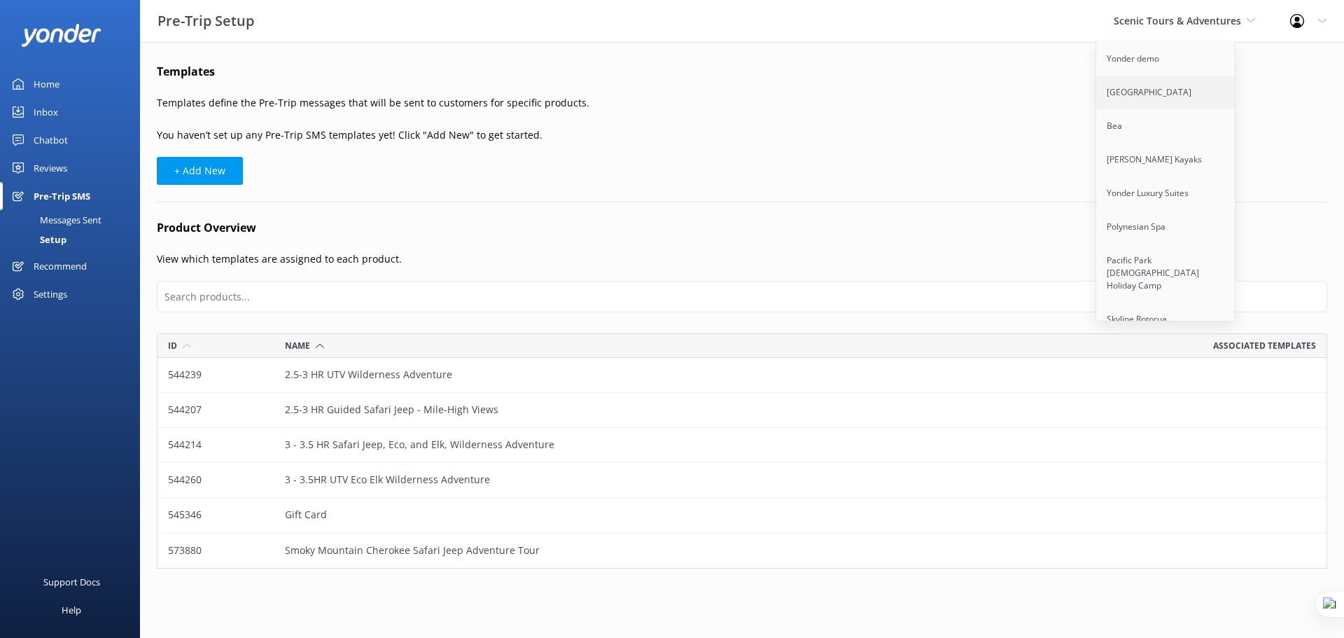
scroll to position [8386, 0]
click at [1132, 568] on link "Trolley Pub Columbus" at bounding box center [1166, 585] width 140 height 34
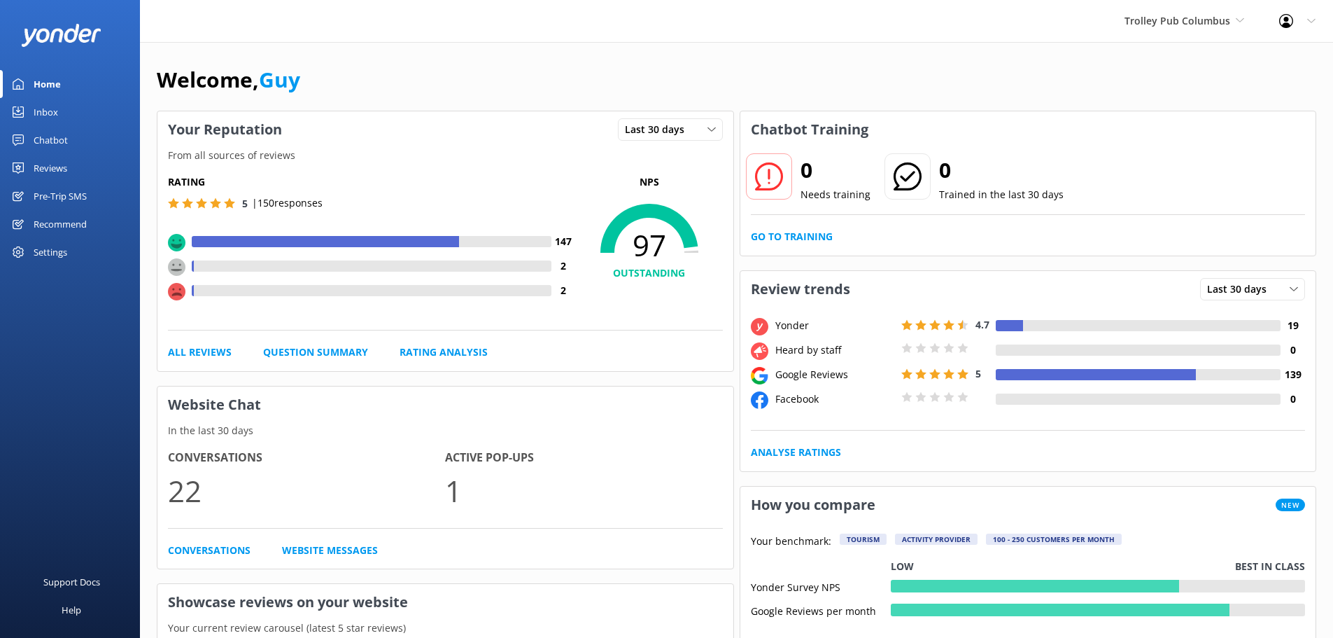
click at [51, 192] on div "Pre-Trip SMS" at bounding box center [60, 196] width 53 height 28
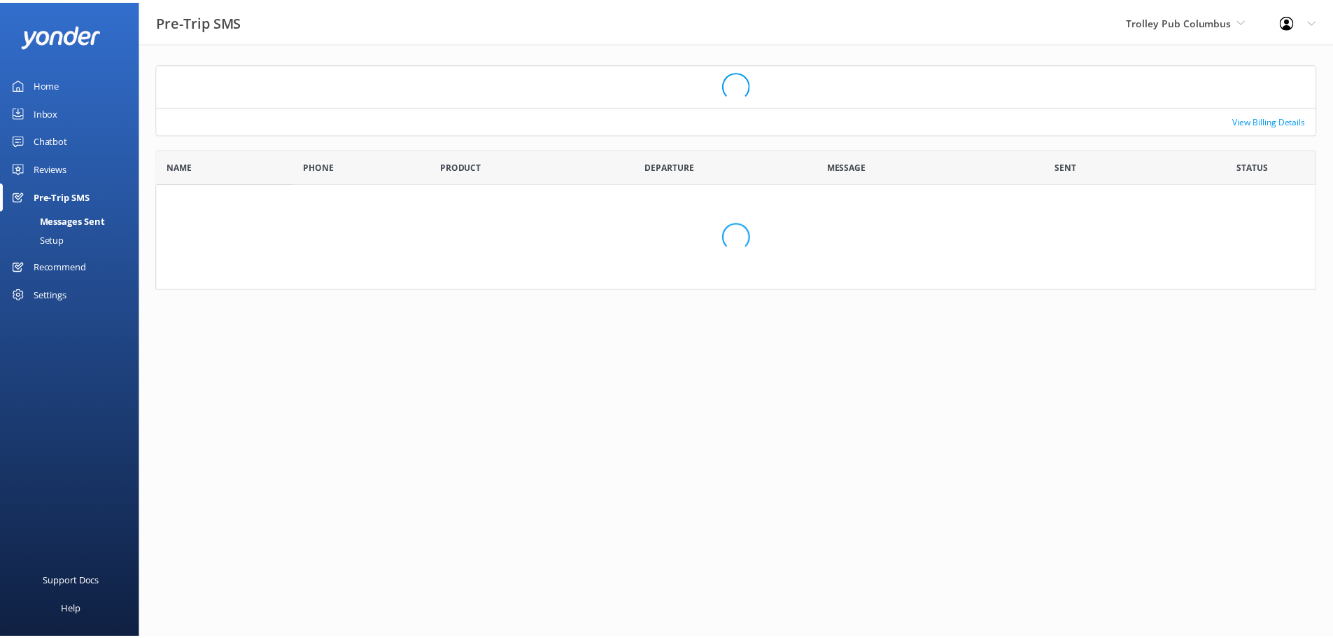
scroll to position [111, 1160]
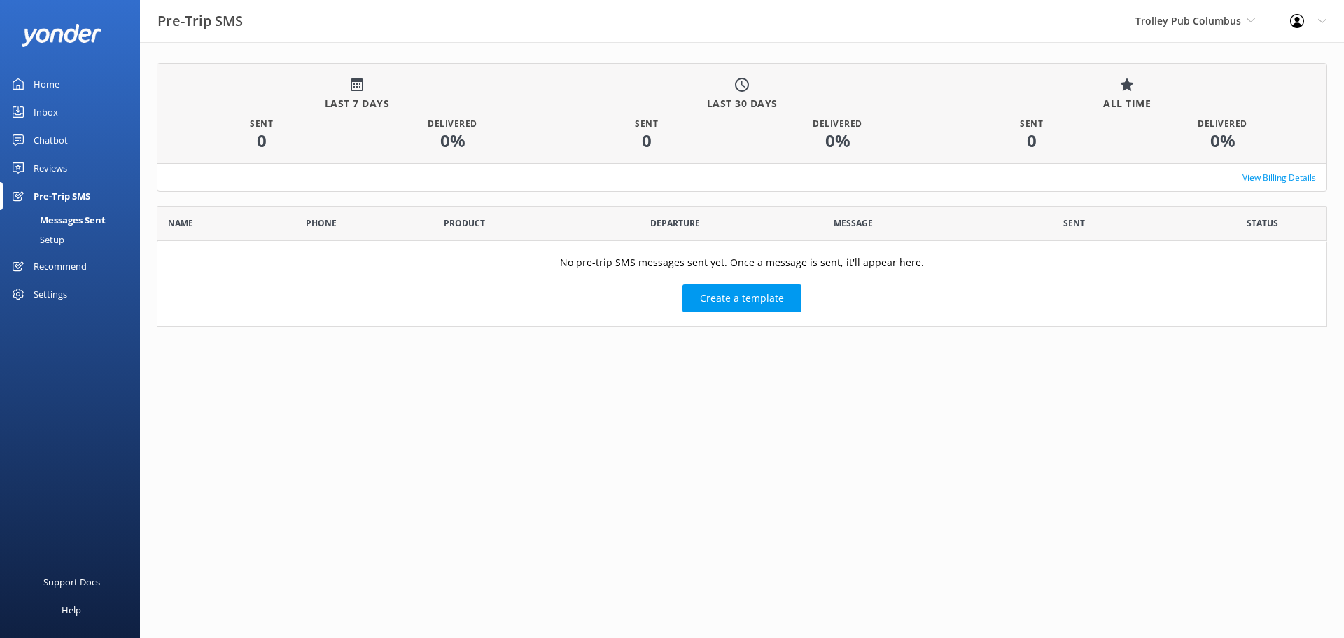
click at [54, 245] on div "Setup" at bounding box center [36, 240] width 56 height 20
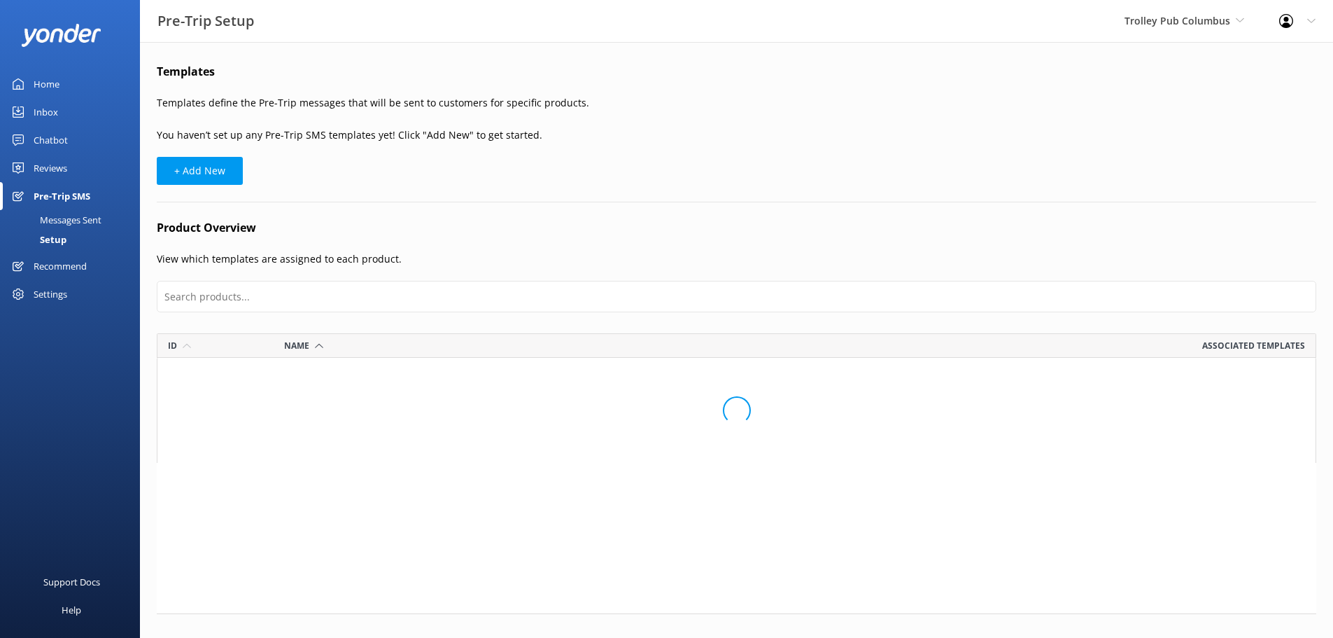
scroll to position [645, 1149]
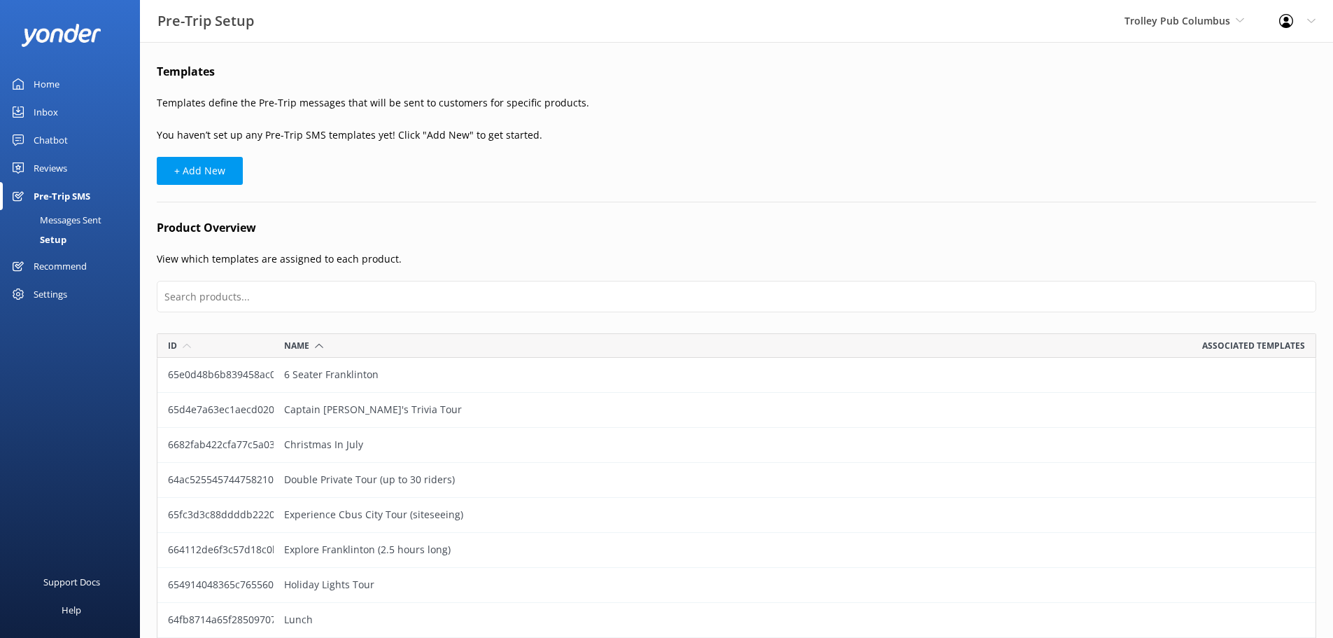
click at [59, 83] on div "Home" at bounding box center [47, 84] width 26 height 28
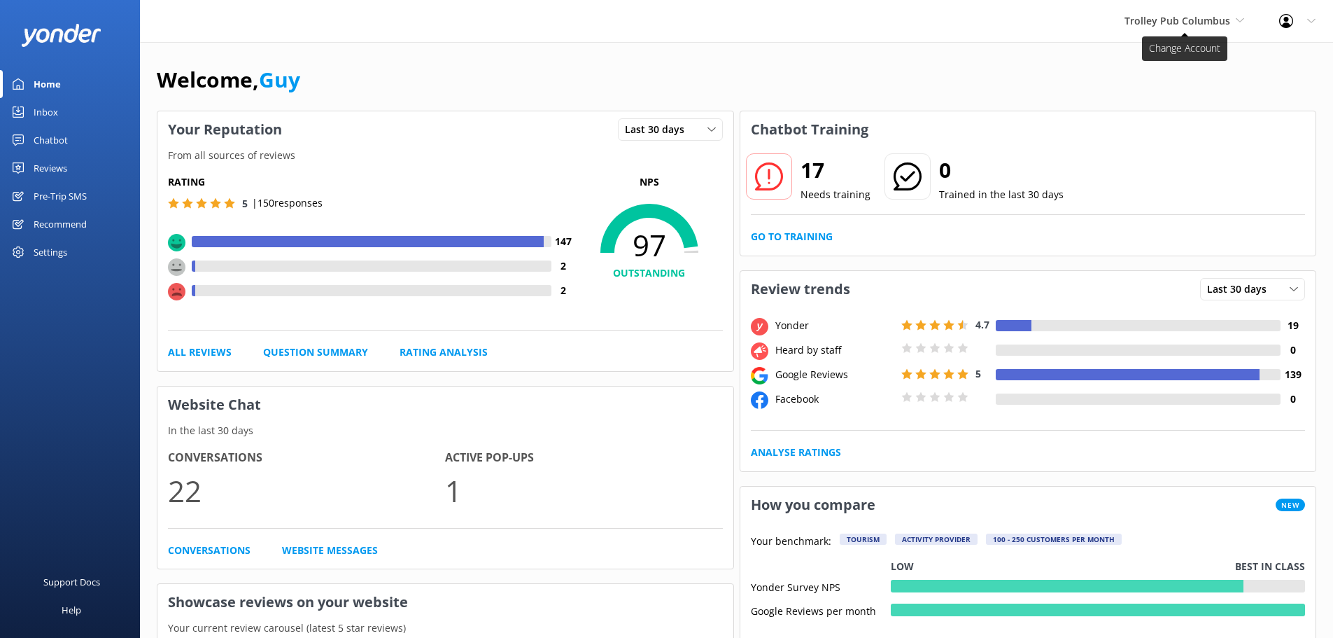
click at [1164, 28] on span "Trolley Pub Columbus" at bounding box center [1185, 20] width 120 height 15
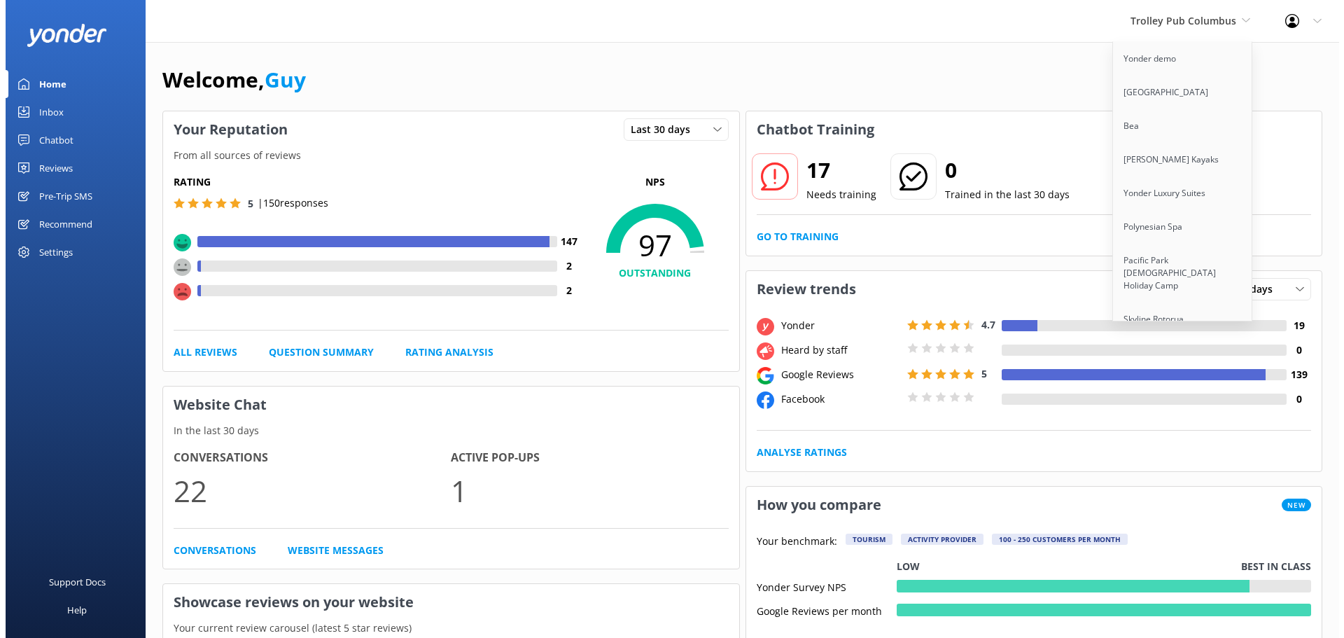
scroll to position [8117, 0]
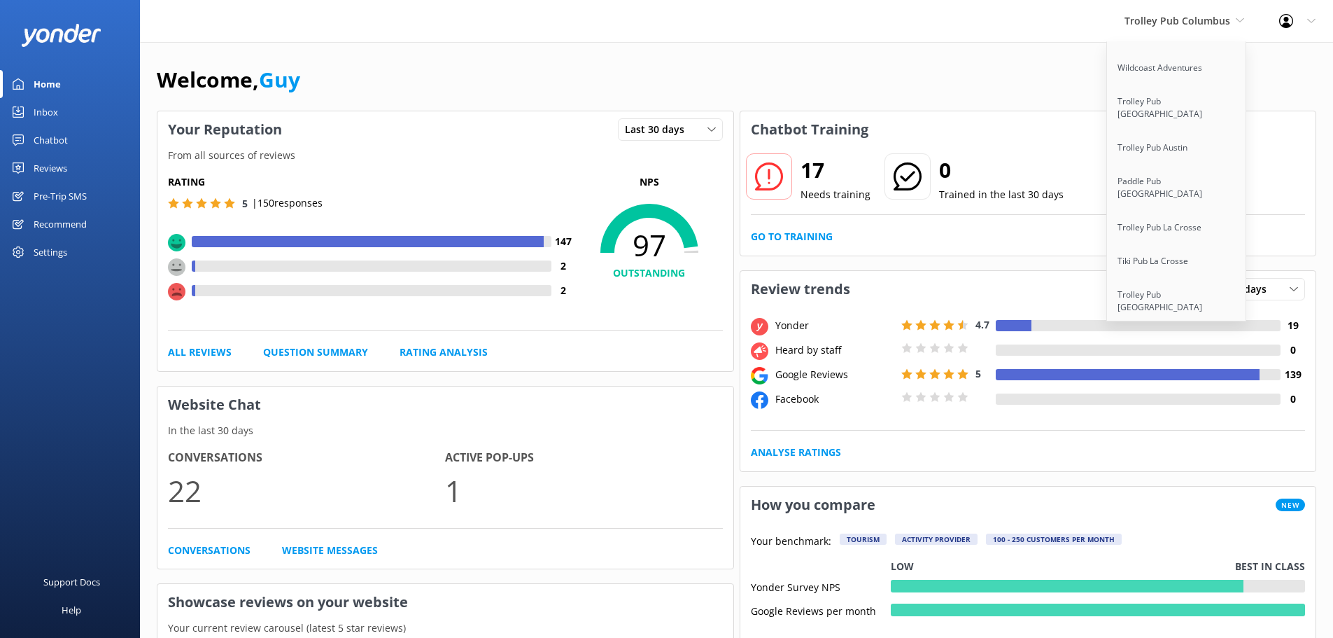
click at [1169, 530] on link "Apex Air Tours" at bounding box center [1177, 547] width 140 height 34
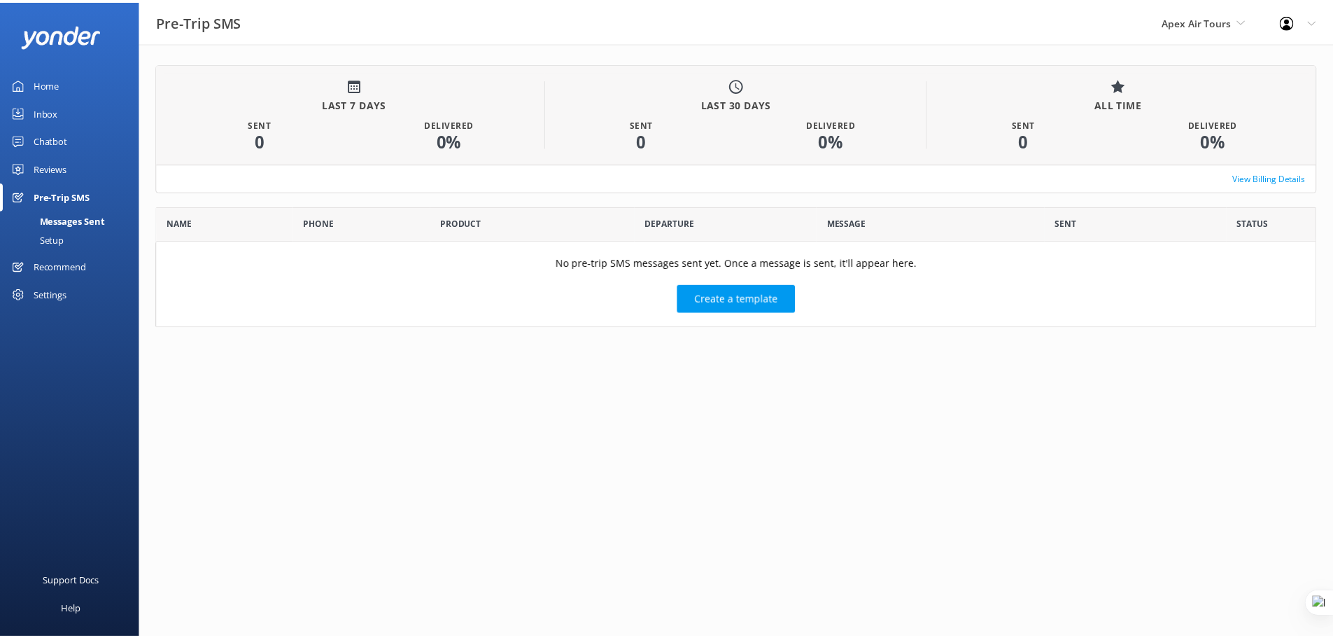
scroll to position [111, 1160]
click at [62, 242] on div "Setup" at bounding box center [36, 240] width 56 height 20
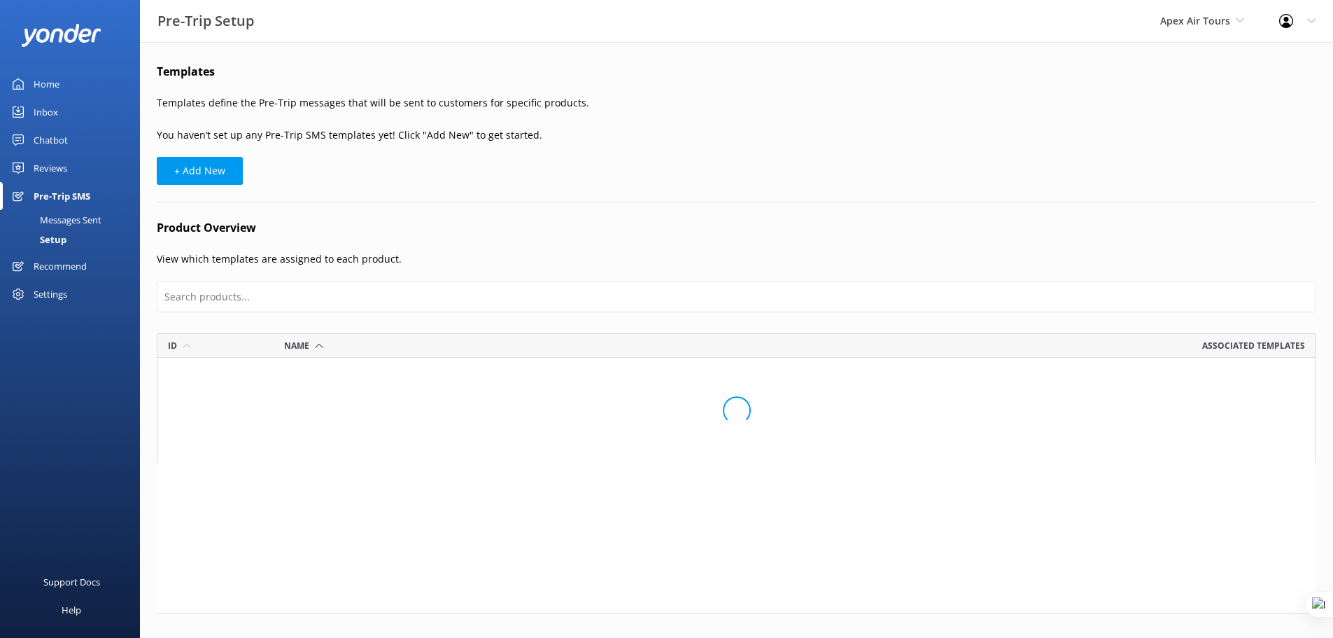
scroll to position [715, 1149]
